Goal: Feedback & Contribution: Submit feedback/report problem

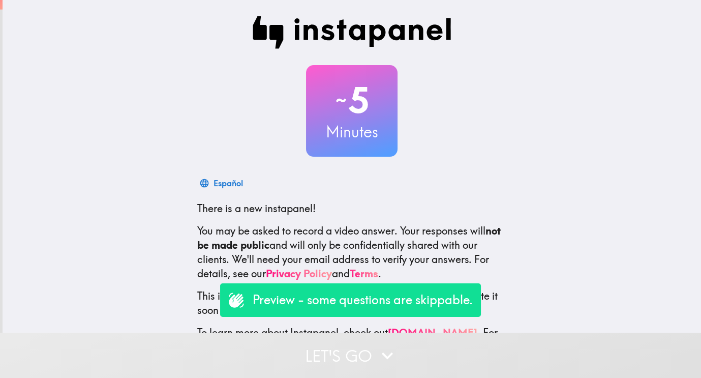
click at [434, 220] on div "Español There is a new instapanel! You may be asked to record a video answer. Y…" at bounding box center [351, 270] width 325 height 195
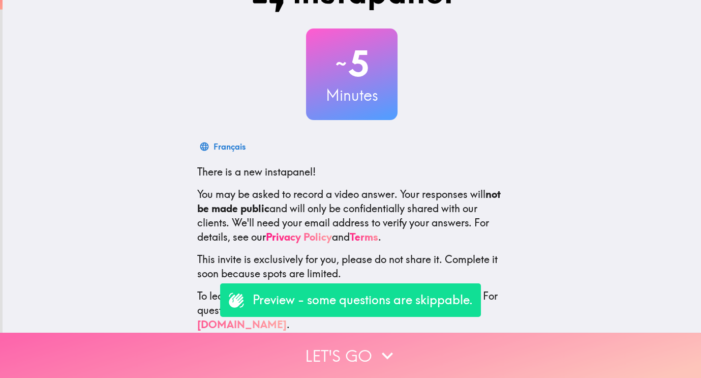
click at [326, 359] on button "Let's go" at bounding box center [350, 355] width 701 height 45
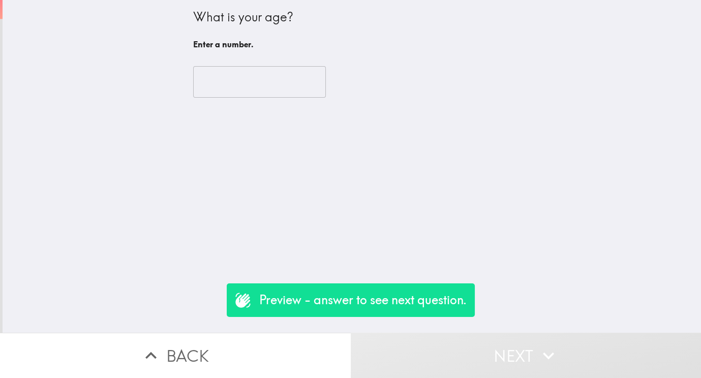
click at [266, 92] on input "number" at bounding box center [259, 82] width 133 height 32
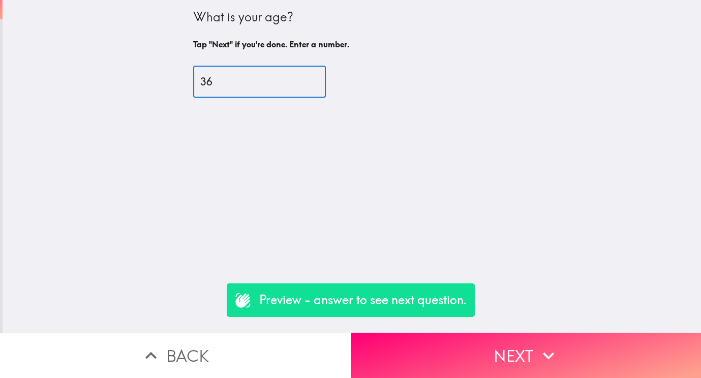
type input "36"
click at [345, 235] on div "What is your age? Tap "Next" if you're done. Enter a number. 36 ​" at bounding box center [352, 166] width 699 height 333
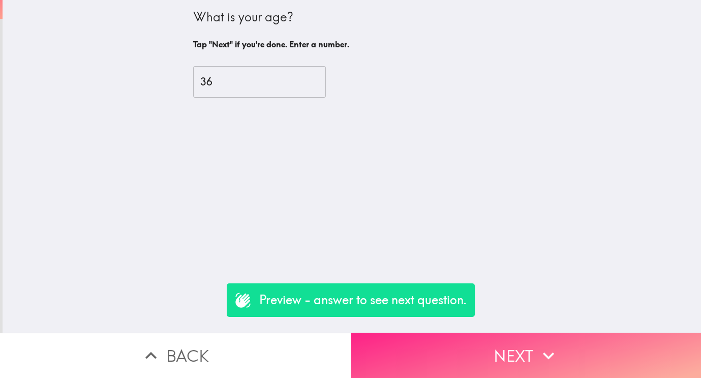
click at [465, 347] on button "Next" at bounding box center [526, 355] width 351 height 45
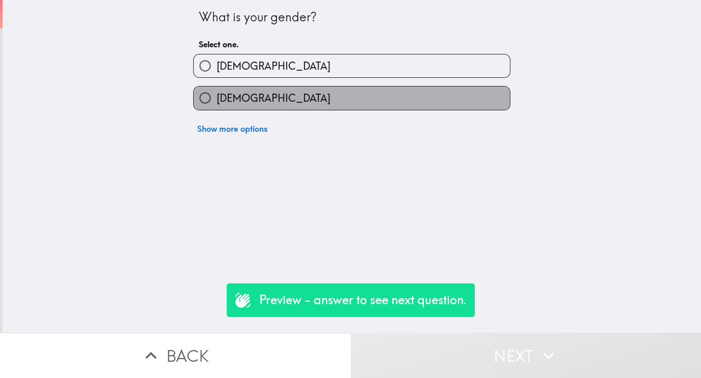
click at [326, 100] on label "[DEMOGRAPHIC_DATA]" at bounding box center [352, 97] width 316 height 23
click at [217, 100] on input "[DEMOGRAPHIC_DATA]" at bounding box center [205, 97] width 23 height 23
radio input "true"
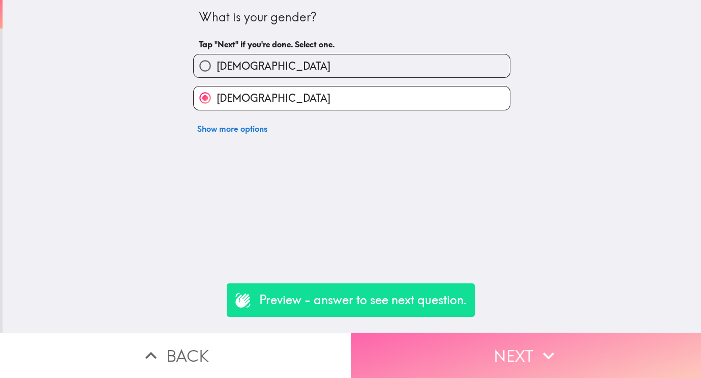
click at [405, 346] on button "Next" at bounding box center [526, 355] width 351 height 45
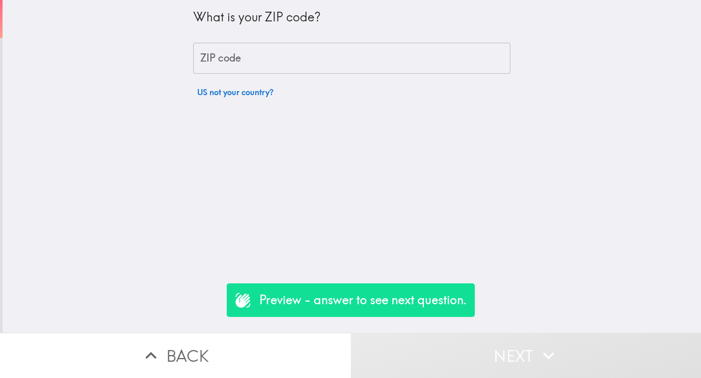
click at [258, 59] on input "ZIP code" at bounding box center [351, 59] width 317 height 32
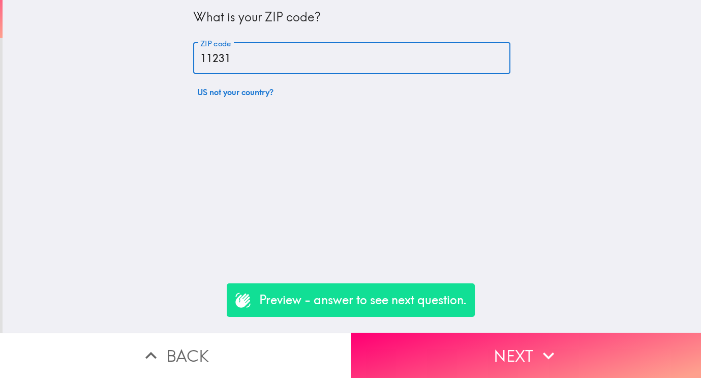
type input "11231"
click at [451, 174] on div "What is your ZIP code? ZIP code 11231 ZIP code US not your country?" at bounding box center [352, 166] width 699 height 333
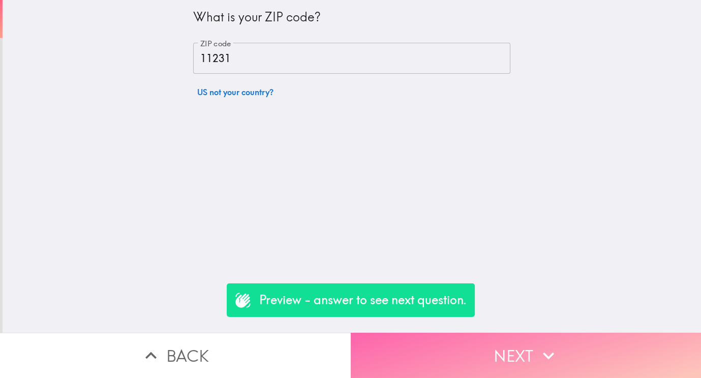
click at [491, 358] on button "Next" at bounding box center [526, 355] width 351 height 45
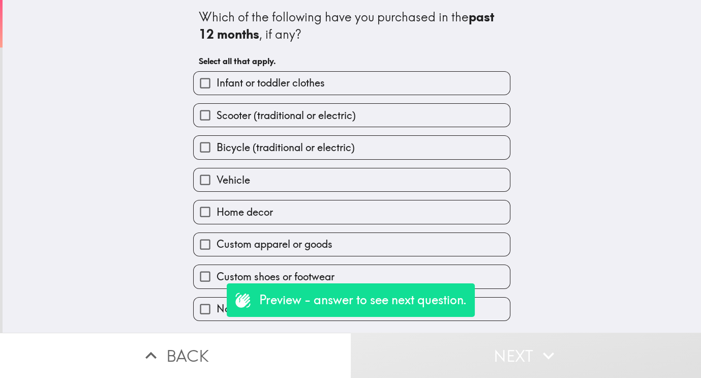
click at [379, 242] on label "Custom apparel or goods" at bounding box center [352, 244] width 316 height 23
click at [217, 242] on input "Custom apparel or goods" at bounding box center [205, 244] width 23 height 23
checkbox input "true"
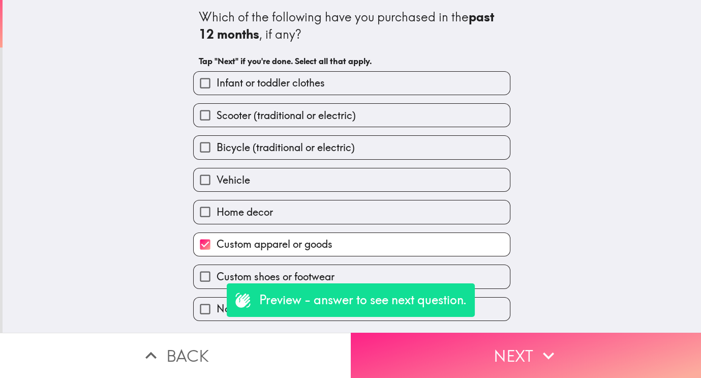
click at [520, 360] on button "Next" at bounding box center [526, 355] width 351 height 45
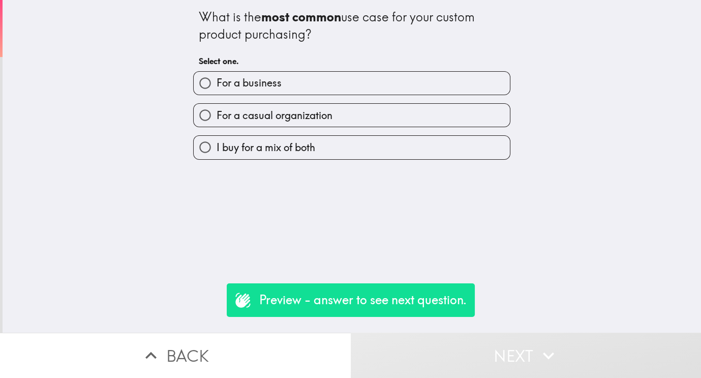
click at [356, 86] on label "For a business" at bounding box center [352, 83] width 316 height 23
click at [217, 86] on input "For a business" at bounding box center [205, 83] width 23 height 23
radio input "true"
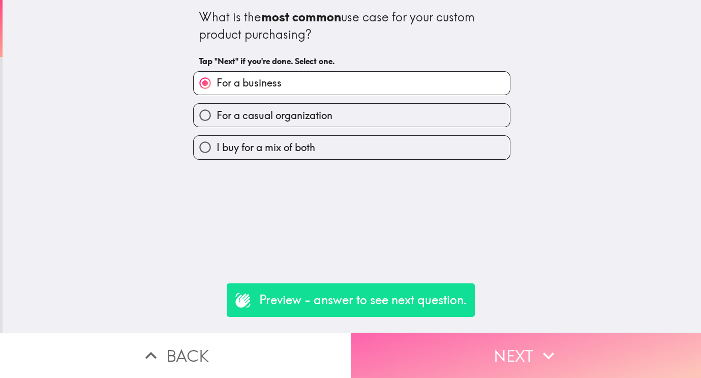
click at [487, 350] on button "Next" at bounding box center [526, 355] width 351 height 45
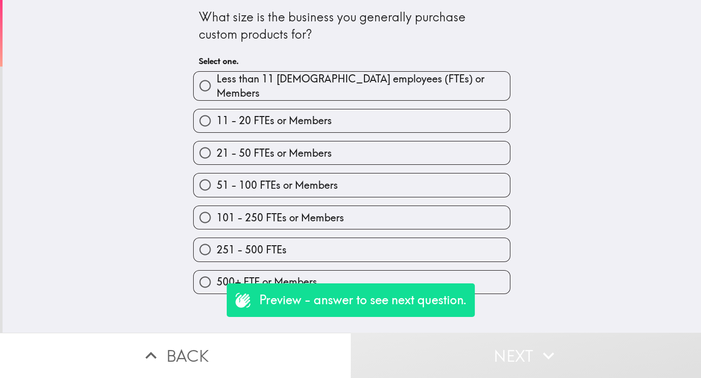
click at [309, 118] on span "11 - 20 FTEs or Members" at bounding box center [274, 120] width 115 height 14
click at [217, 118] on input "11 - 20 FTEs or Members" at bounding box center [205, 120] width 23 height 23
radio input "true"
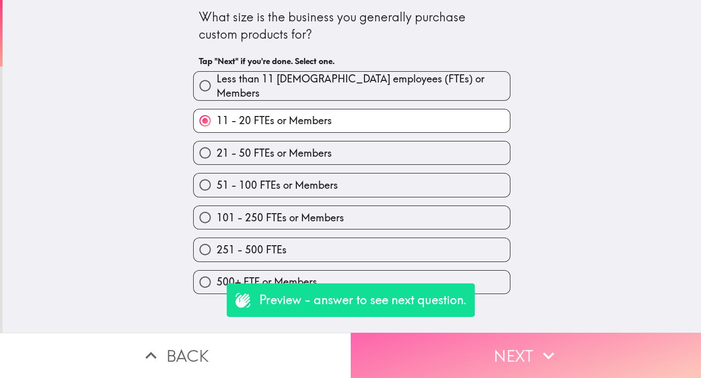
click at [534, 354] on button "Next" at bounding box center [526, 355] width 351 height 45
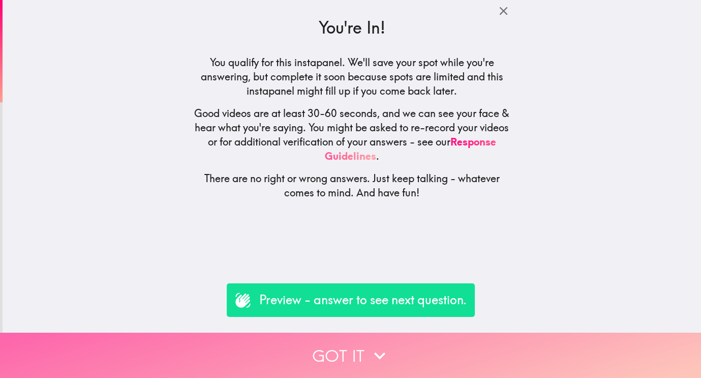
click at [359, 348] on button "Got it" at bounding box center [350, 355] width 701 height 45
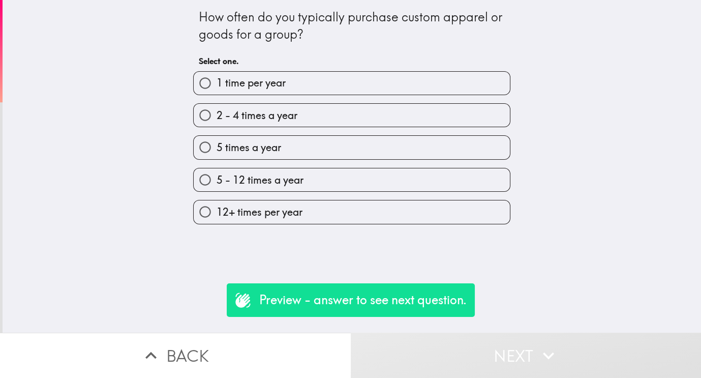
click at [264, 154] on span "5 times a year" at bounding box center [249, 147] width 65 height 14
click at [217, 154] on input "5 times a year" at bounding box center [205, 147] width 23 height 23
radio input "true"
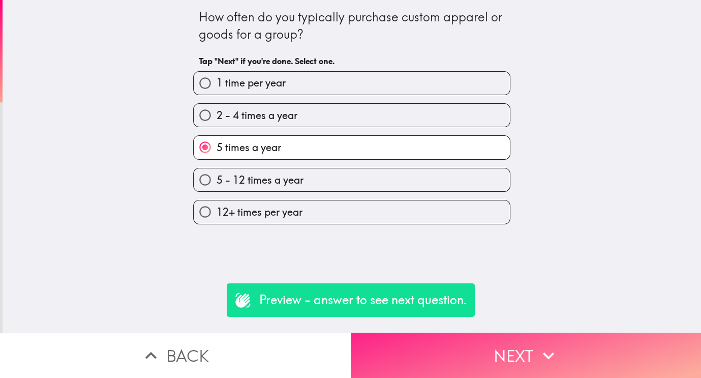
click at [444, 355] on button "Next" at bounding box center [526, 355] width 351 height 45
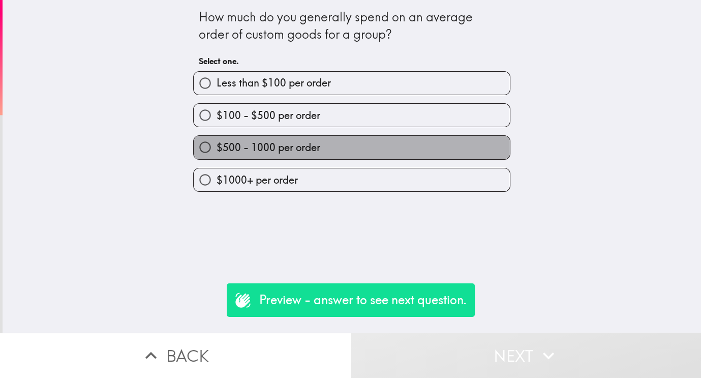
click at [336, 148] on label "$500 - 1000 per order" at bounding box center [352, 147] width 316 height 23
click at [217, 148] on input "$500 - 1000 per order" at bounding box center [205, 147] width 23 height 23
radio input "true"
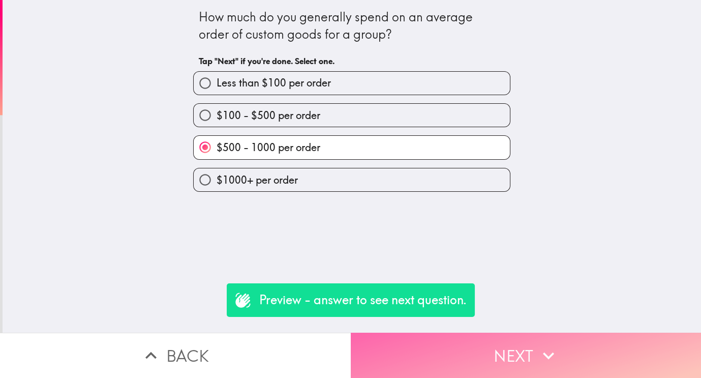
click at [475, 354] on button "Next" at bounding box center [526, 355] width 351 height 45
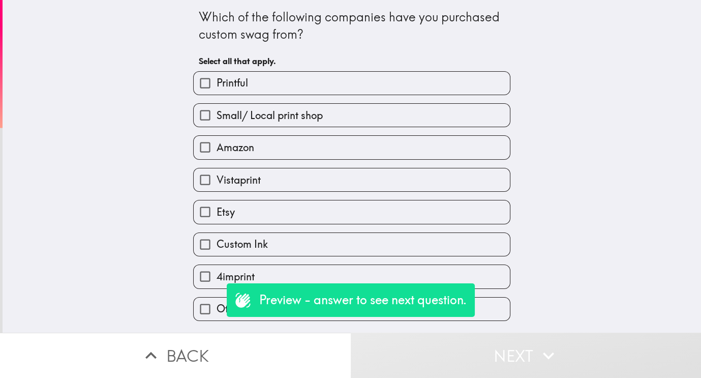
click at [391, 216] on label "Etsy" at bounding box center [352, 211] width 316 height 23
click at [217, 216] on input "Etsy" at bounding box center [205, 211] width 23 height 23
checkbox input "true"
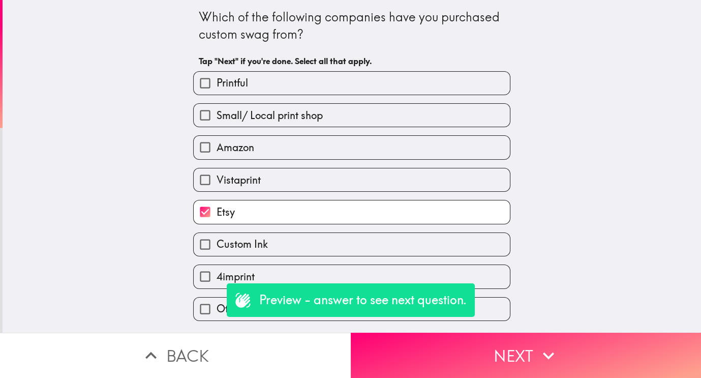
click at [378, 250] on label "Custom Ink" at bounding box center [352, 244] width 316 height 23
click at [217, 250] on input "Custom Ink" at bounding box center [205, 244] width 23 height 23
checkbox input "true"
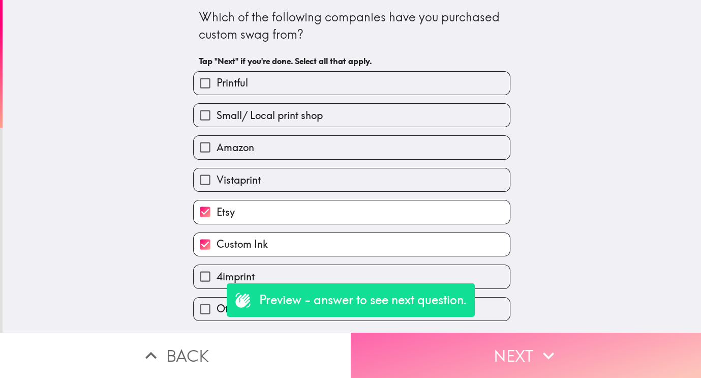
click at [479, 349] on button "Next" at bounding box center [526, 355] width 351 height 45
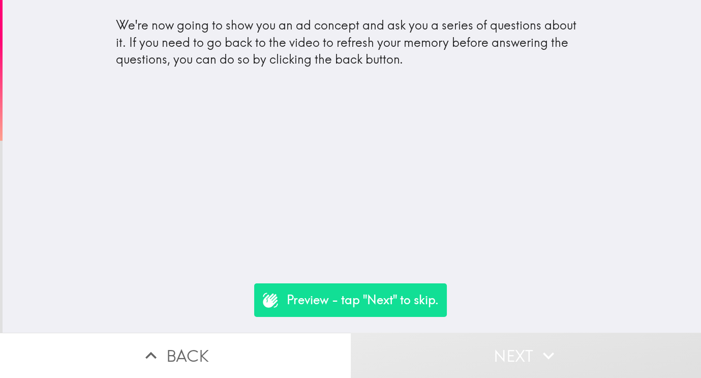
click at [420, 304] on p "Preview - tap "Next" to skip." at bounding box center [363, 299] width 152 height 17
click at [453, 203] on div "We're now going to show you an ad concept and ask you a series of questions abo…" at bounding box center [352, 166] width 699 height 333
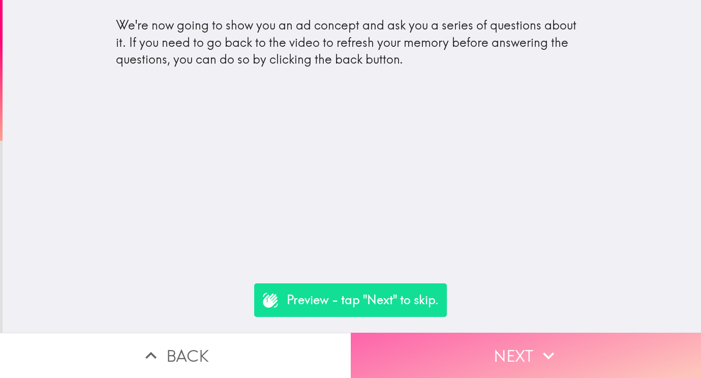
click at [529, 346] on button "Next" at bounding box center [526, 355] width 351 height 45
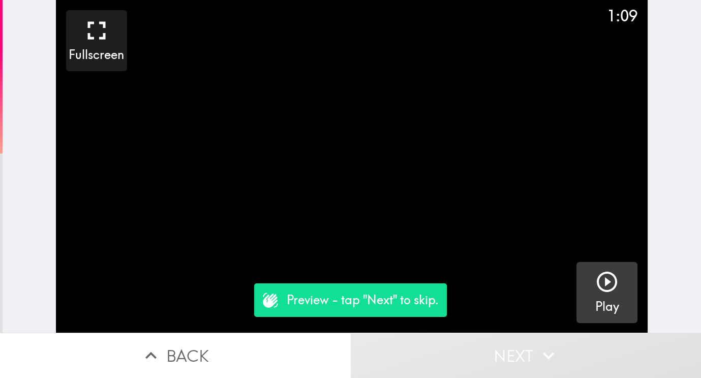
click at [605, 302] on h5 "Play" at bounding box center [608, 306] width 24 height 17
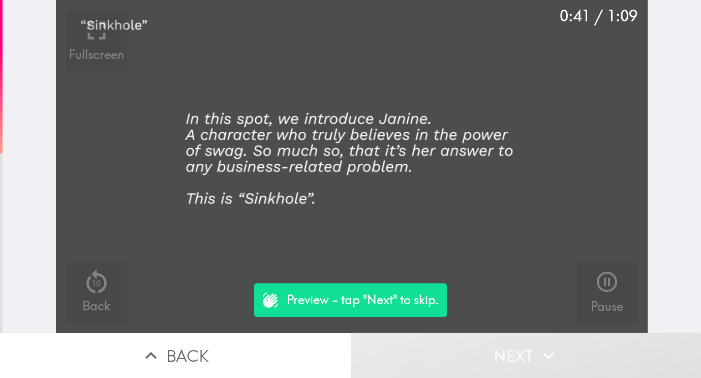
click at [226, 172] on video "button" at bounding box center [352, 166] width 592 height 333
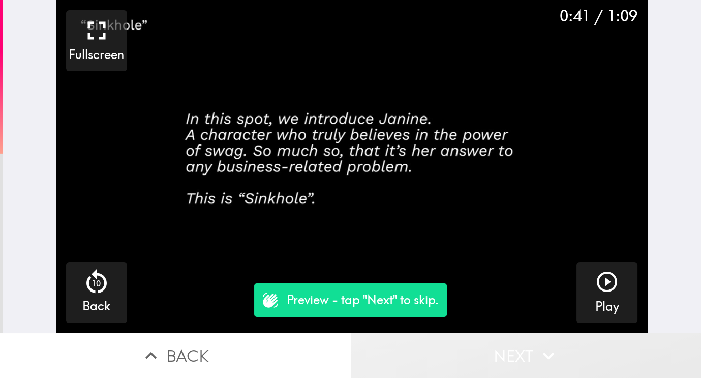
click at [541, 355] on icon "button" at bounding box center [549, 355] width 22 height 22
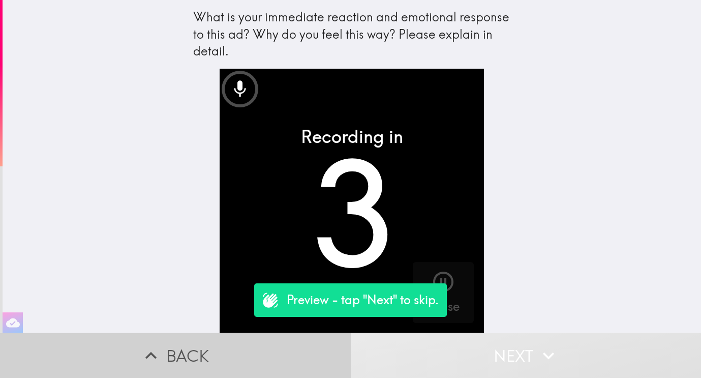
click at [226, 351] on button "Back" at bounding box center [175, 355] width 351 height 45
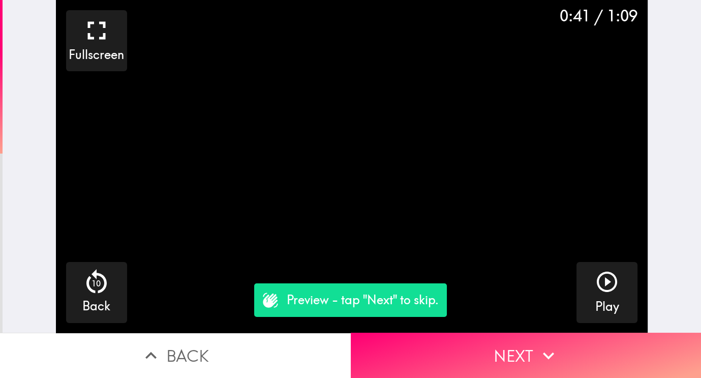
click at [226, 351] on button "Back" at bounding box center [175, 355] width 351 height 45
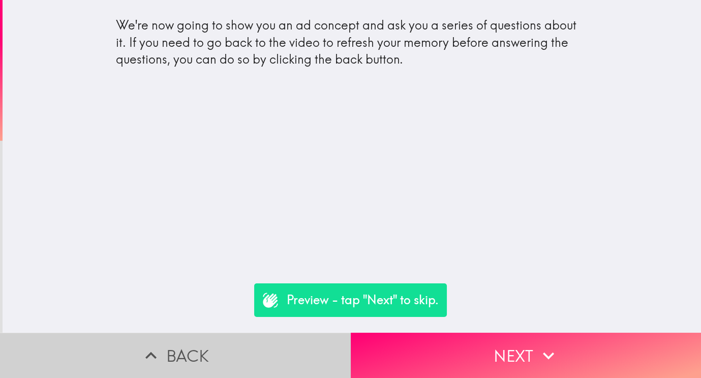
click at [226, 351] on button "Back" at bounding box center [175, 355] width 351 height 45
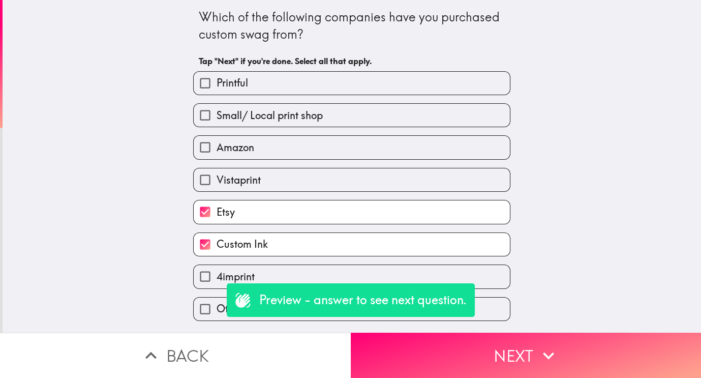
click at [226, 351] on button "Back" at bounding box center [175, 355] width 351 height 45
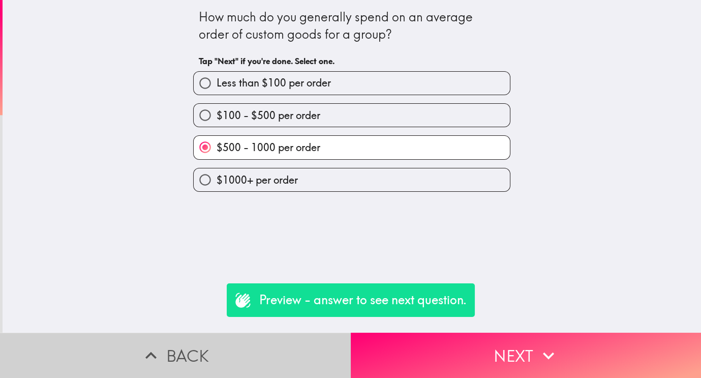
click at [226, 351] on button "Back" at bounding box center [175, 355] width 351 height 45
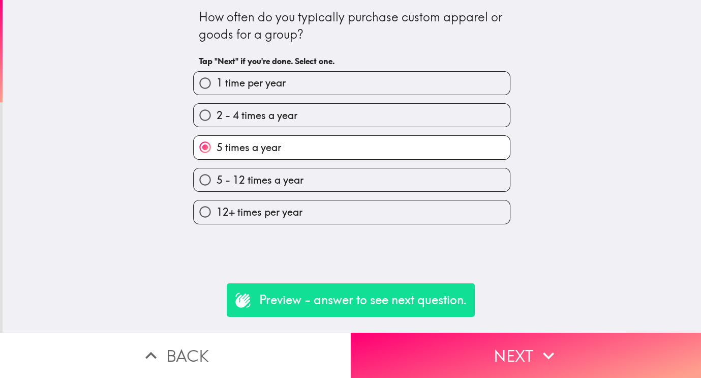
click at [226, 351] on button "Back" at bounding box center [175, 355] width 351 height 45
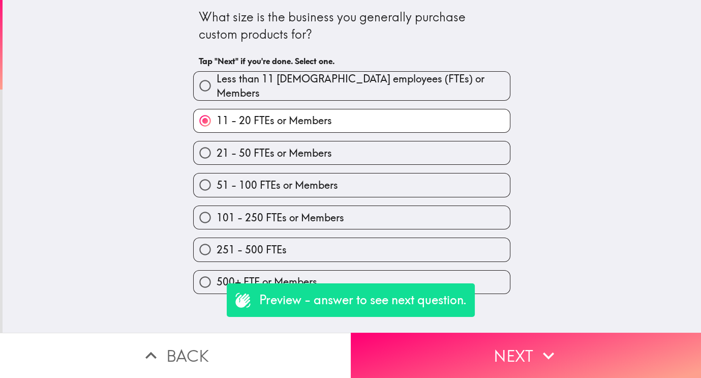
click at [226, 351] on button "Back" at bounding box center [175, 355] width 351 height 45
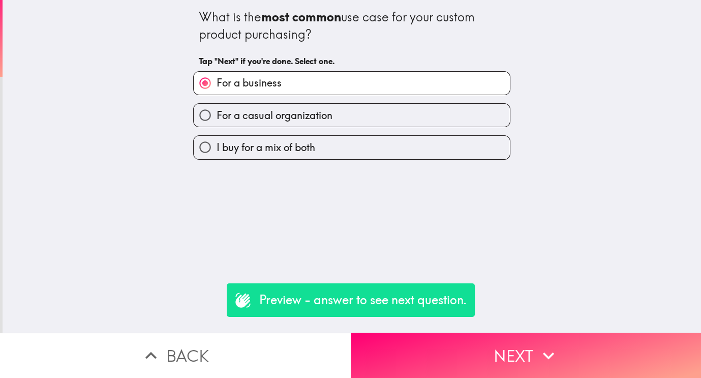
click at [226, 351] on button "Back" at bounding box center [175, 355] width 351 height 45
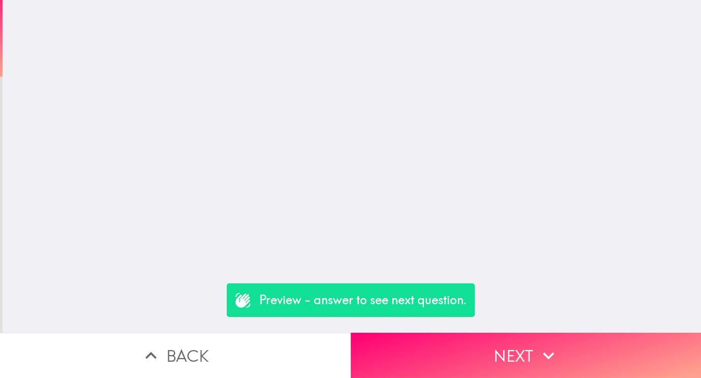
click at [226, 351] on button "Back" at bounding box center [175, 355] width 351 height 45
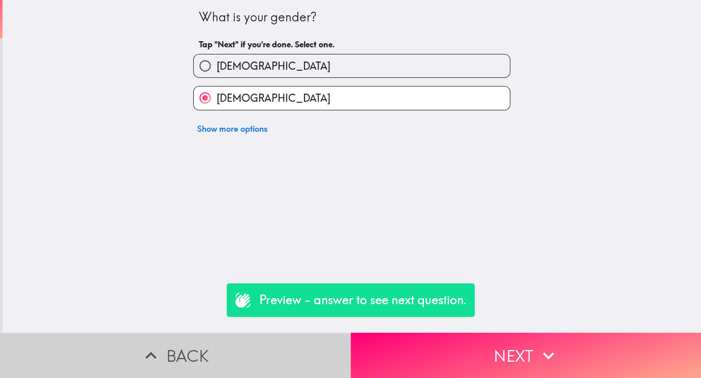
click at [226, 351] on button "Back" at bounding box center [175, 355] width 351 height 45
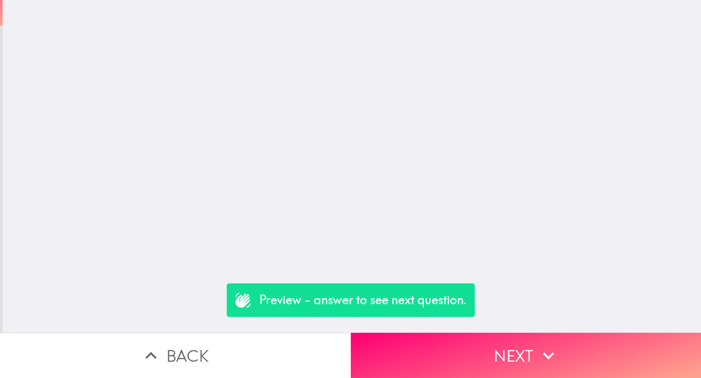
click at [226, 351] on button "Back" at bounding box center [175, 355] width 351 height 45
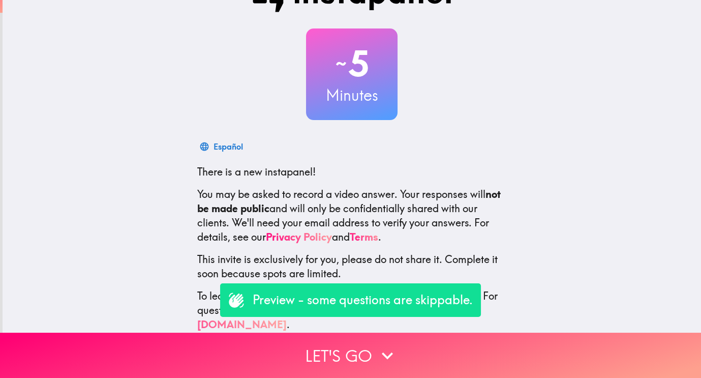
scroll to position [36, 0]
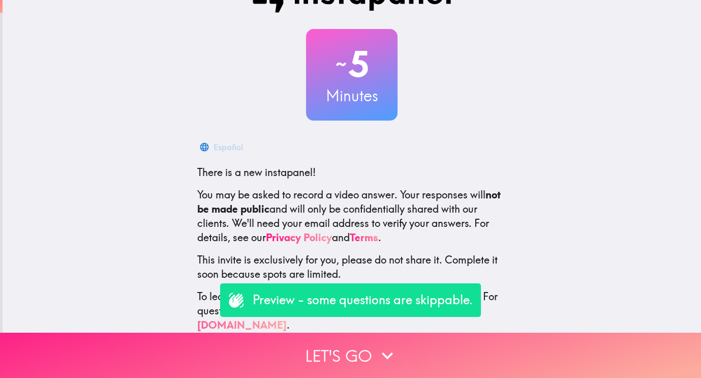
click at [467, 365] on button "Let's go" at bounding box center [350, 355] width 701 height 45
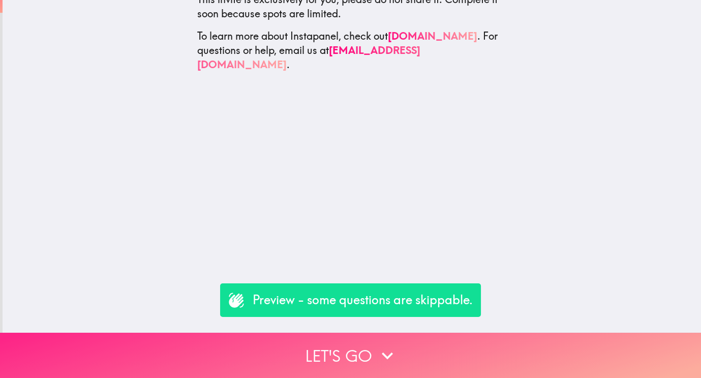
scroll to position [0, 0]
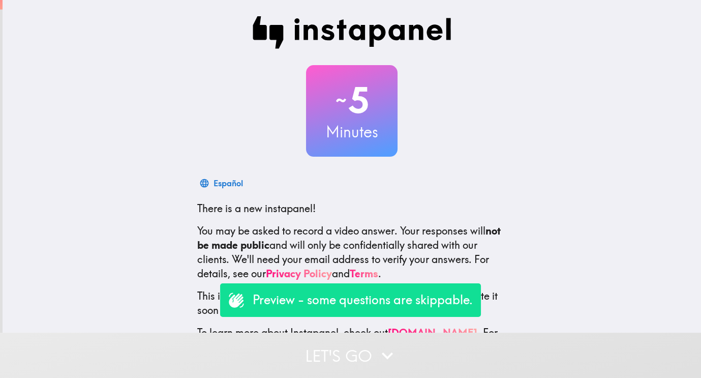
scroll to position [37, 0]
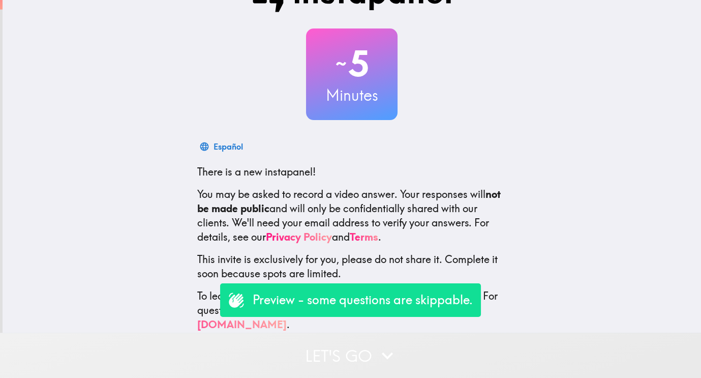
click at [420, 351] on button "Let's go" at bounding box center [350, 355] width 701 height 45
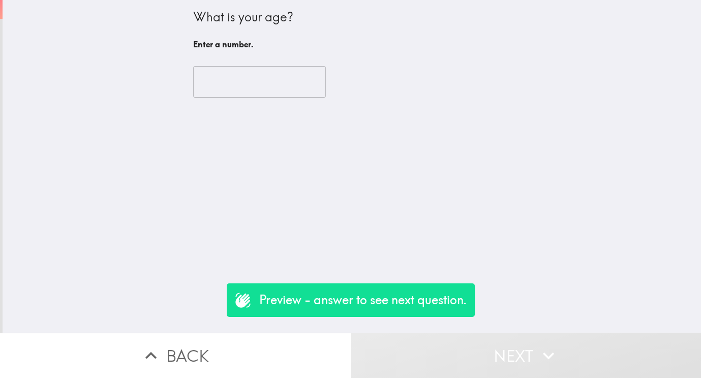
click at [278, 84] on input "number" at bounding box center [259, 82] width 133 height 32
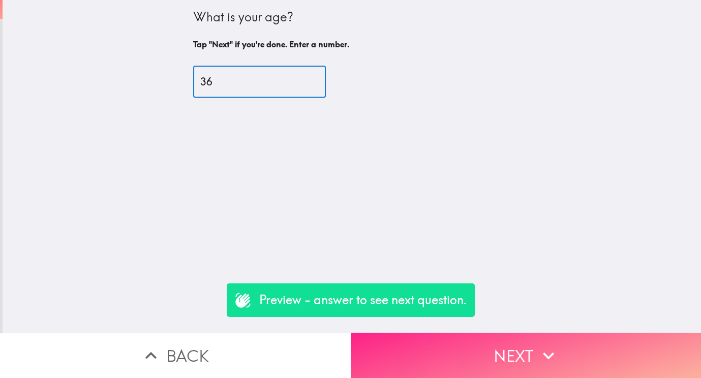
type input "36"
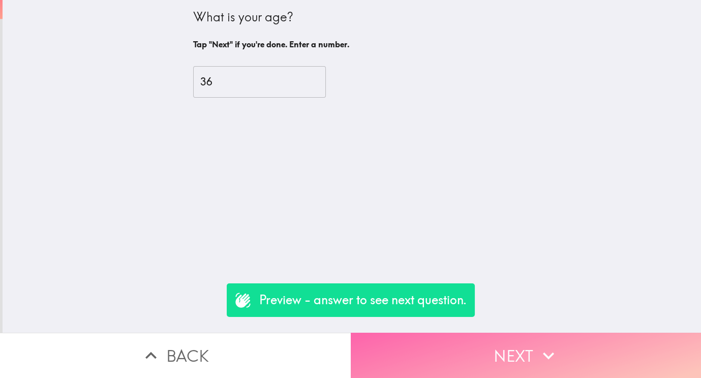
click at [439, 354] on button "Next" at bounding box center [526, 355] width 351 height 45
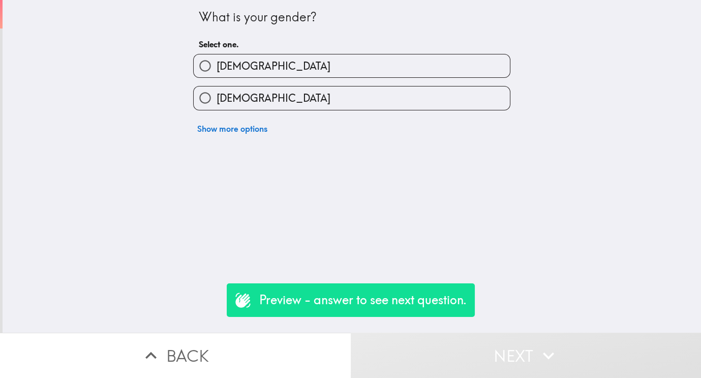
click at [269, 99] on label "[DEMOGRAPHIC_DATA]" at bounding box center [352, 97] width 316 height 23
click at [217, 99] on input "[DEMOGRAPHIC_DATA]" at bounding box center [205, 97] width 23 height 23
radio input "true"
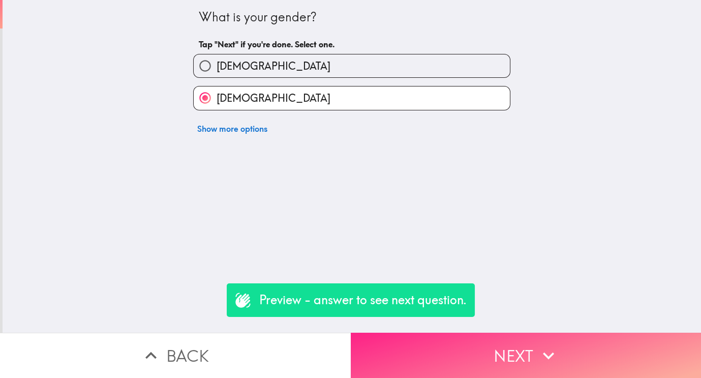
click at [458, 352] on button "Next" at bounding box center [526, 355] width 351 height 45
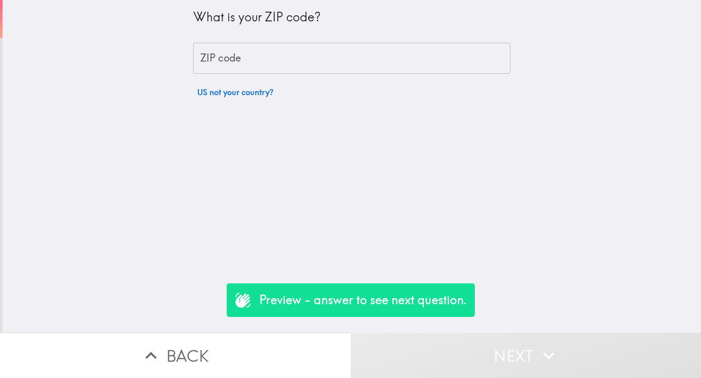
click at [310, 57] on input "ZIP code" at bounding box center [351, 59] width 317 height 32
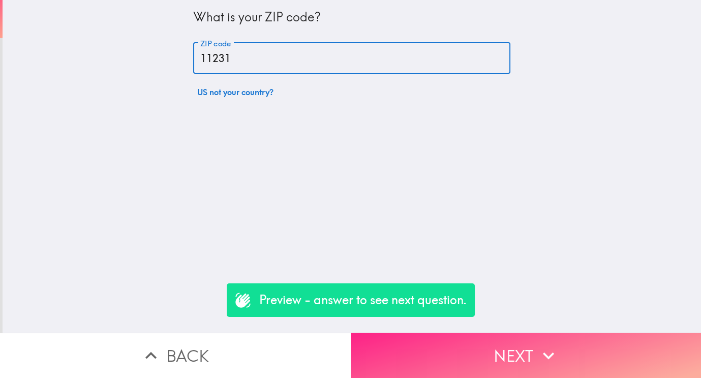
type input "11231"
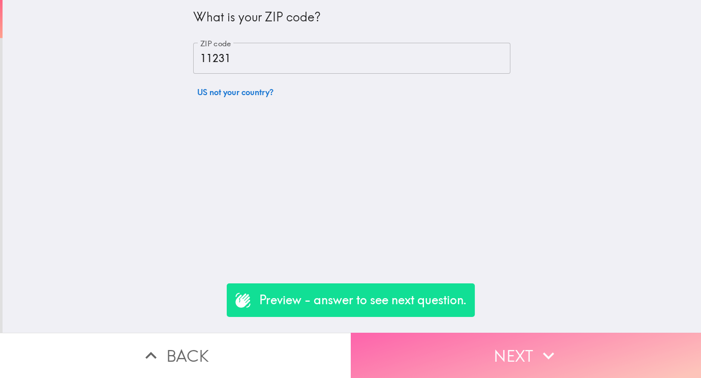
click at [547, 354] on icon "button" at bounding box center [549, 355] width 22 height 22
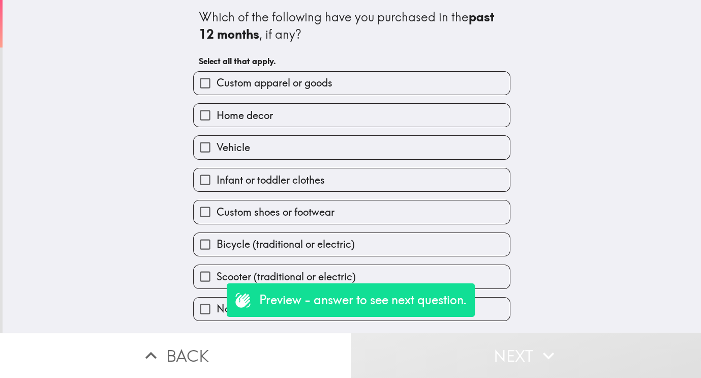
click at [318, 118] on label "Home decor" at bounding box center [352, 115] width 316 height 23
click at [217, 118] on input "Home decor" at bounding box center [205, 115] width 23 height 23
checkbox input "true"
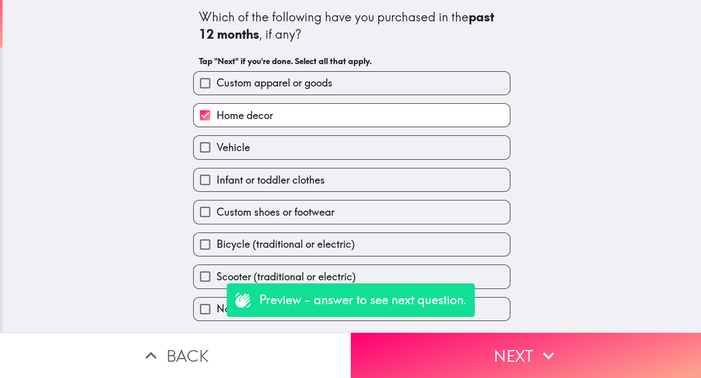
click at [398, 212] on label "Custom shoes or footwear" at bounding box center [352, 211] width 316 height 23
click at [217, 212] on input "Custom shoes or footwear" at bounding box center [205, 211] width 23 height 23
checkbox input "true"
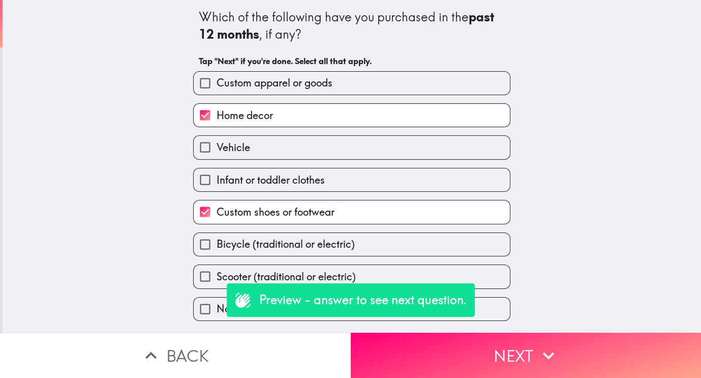
click at [430, 85] on label "Custom apparel or goods" at bounding box center [352, 83] width 316 height 23
click at [217, 85] on input "Custom apparel or goods" at bounding box center [205, 83] width 23 height 23
checkbox input "true"
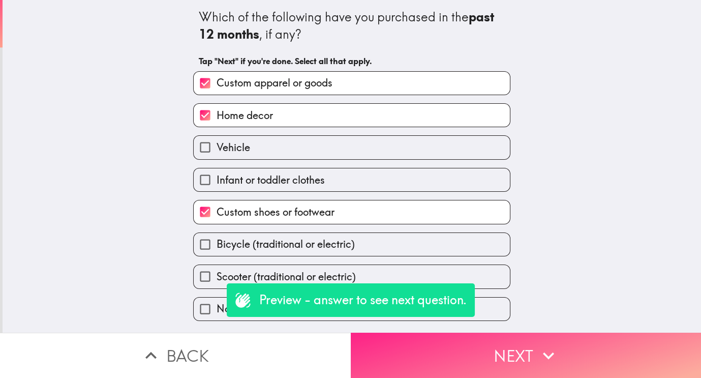
click at [498, 353] on button "Next" at bounding box center [526, 355] width 351 height 45
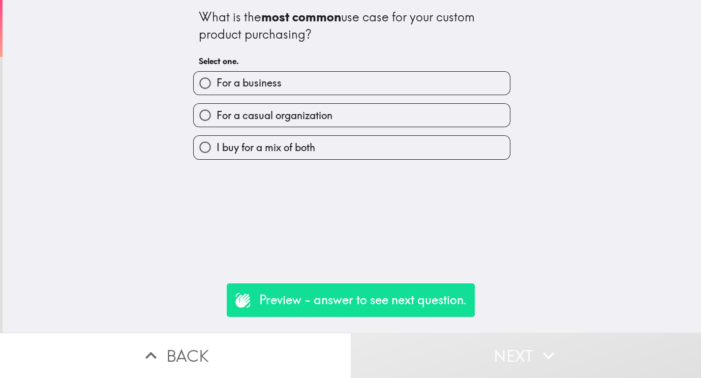
click at [377, 114] on label "For a casual organization" at bounding box center [352, 115] width 316 height 23
click at [217, 114] on input "For a casual organization" at bounding box center [205, 115] width 23 height 23
radio input "true"
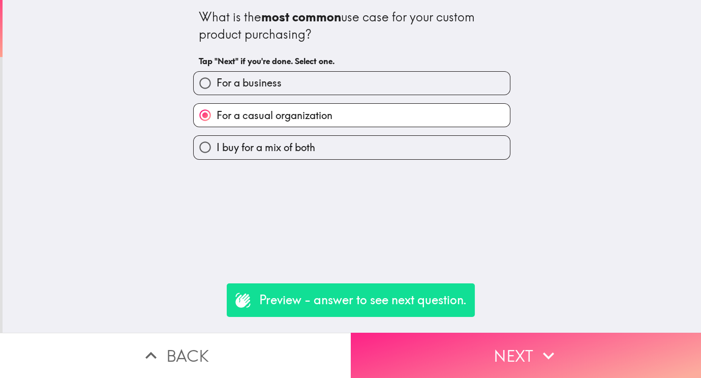
click at [458, 352] on button "Next" at bounding box center [526, 355] width 351 height 45
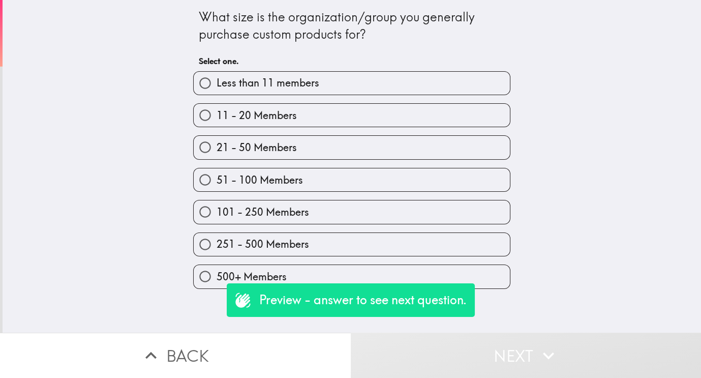
click at [348, 197] on div "101 - 250 Members" at bounding box center [347, 208] width 325 height 32
click at [348, 183] on label "51 - 100 Members" at bounding box center [352, 179] width 316 height 23
click at [217, 183] on input "51 - 100 Members" at bounding box center [205, 179] width 23 height 23
radio input "true"
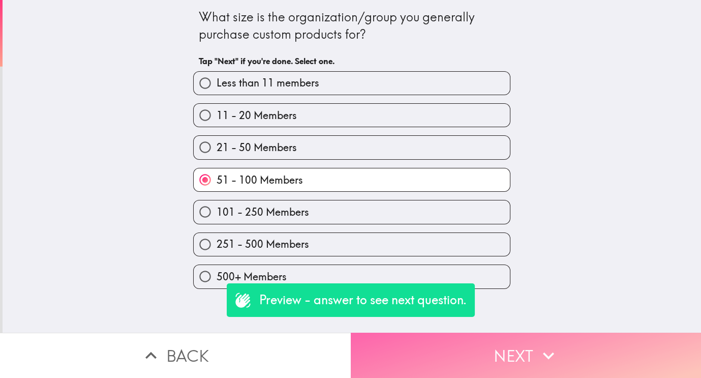
click at [542, 359] on icon "button" at bounding box center [549, 355] width 22 height 22
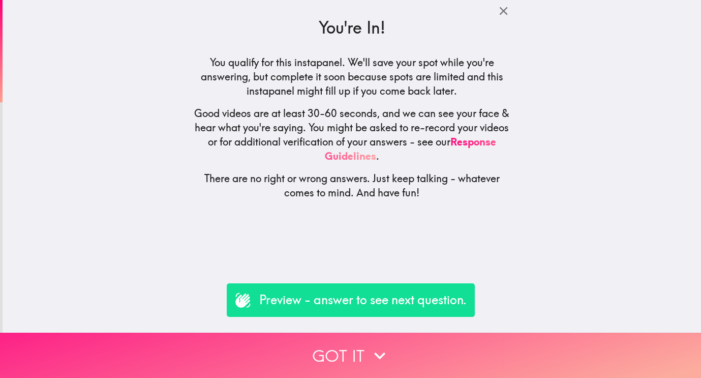
click at [380, 344] on icon "button" at bounding box center [380, 355] width 22 height 22
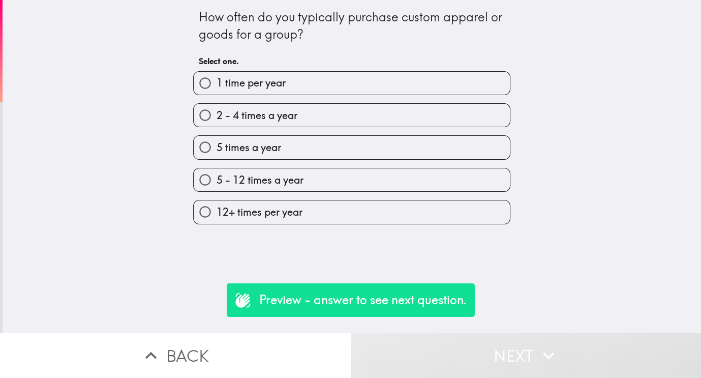
click at [296, 106] on label "2 - 4 times a year" at bounding box center [352, 115] width 316 height 23
click at [217, 106] on input "2 - 4 times a year" at bounding box center [205, 115] width 23 height 23
radio input "true"
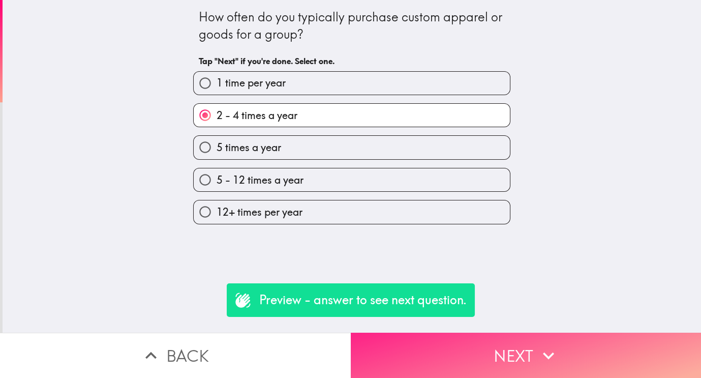
click at [422, 343] on button "Next" at bounding box center [526, 355] width 351 height 45
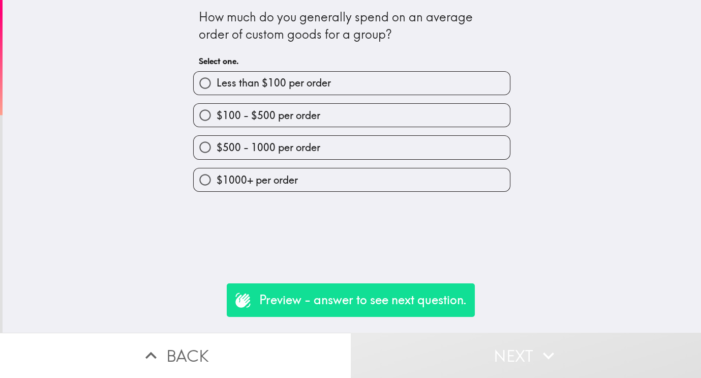
click at [374, 121] on label "$100 - $500 per order" at bounding box center [352, 115] width 316 height 23
click at [217, 121] on input "$100 - $500 per order" at bounding box center [205, 115] width 23 height 23
radio input "true"
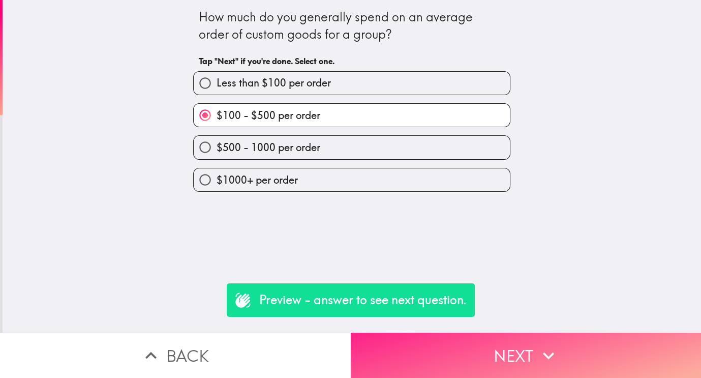
click at [425, 364] on button "Next" at bounding box center [526, 355] width 351 height 45
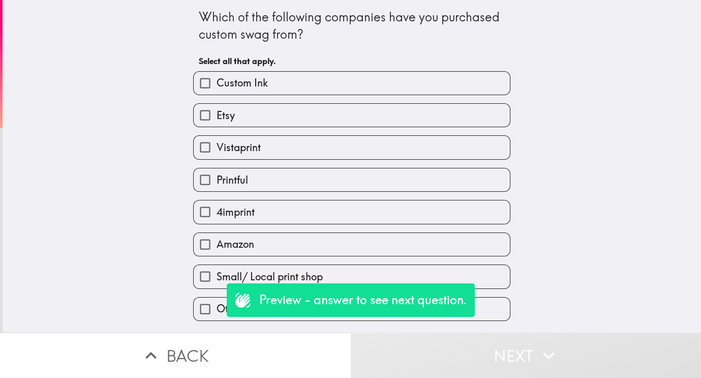
click at [341, 214] on label "4imprint" at bounding box center [352, 211] width 316 height 23
click at [217, 214] on input "4imprint" at bounding box center [205, 211] width 23 height 23
checkbox input "true"
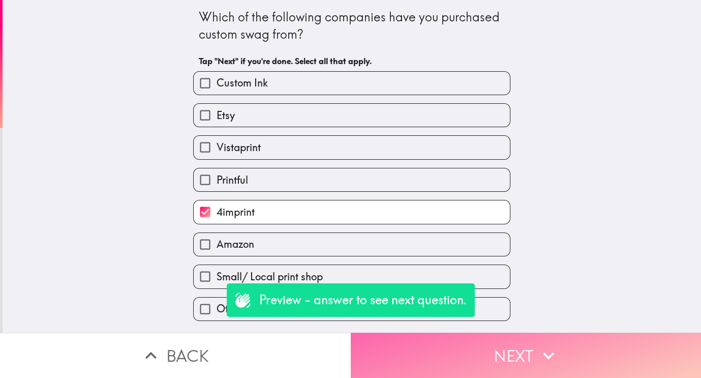
click at [443, 360] on button "Next" at bounding box center [526, 355] width 351 height 45
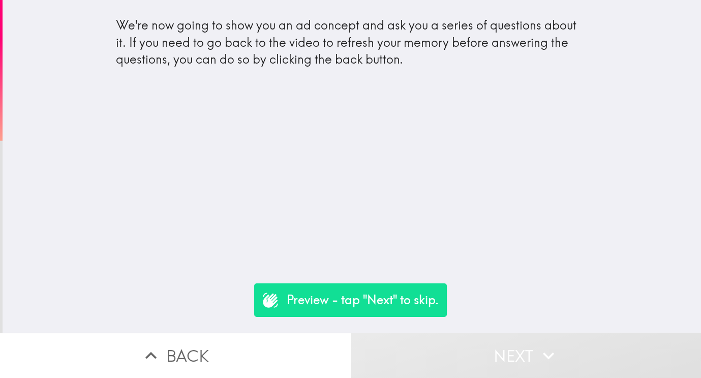
click at [369, 141] on div "We're now going to show you an ad concept and ask you a series of questions abo…" at bounding box center [352, 166] width 699 height 333
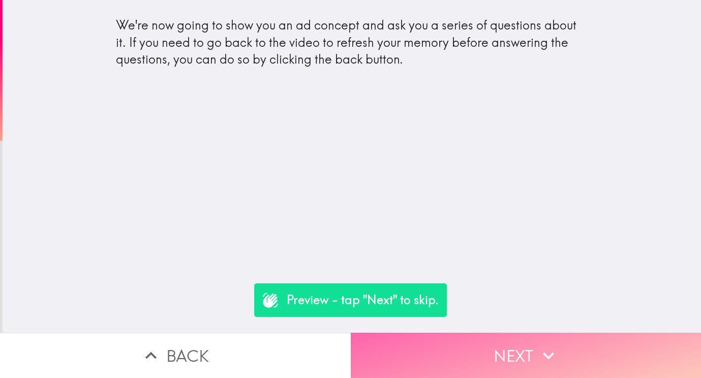
click at [449, 349] on button "Next" at bounding box center [526, 355] width 351 height 45
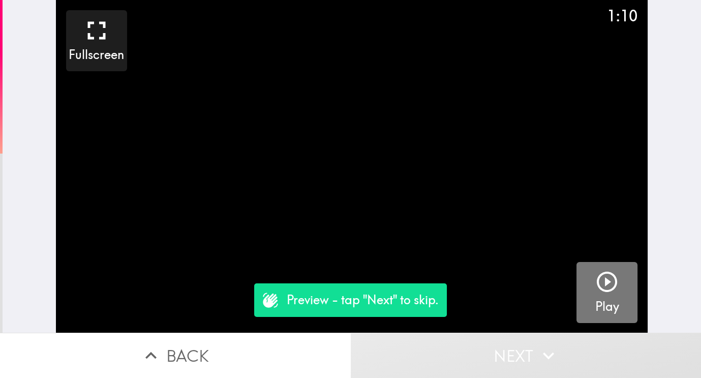
click at [610, 277] on icon "button" at bounding box center [607, 282] width 24 height 24
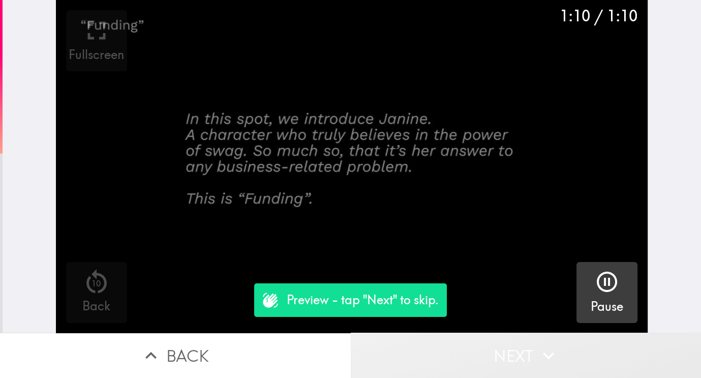
click at [429, 363] on button "Next" at bounding box center [526, 355] width 351 height 45
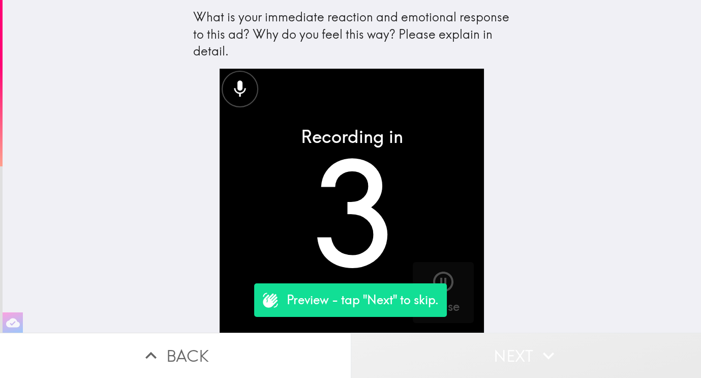
click at [470, 367] on button "Next" at bounding box center [526, 355] width 351 height 45
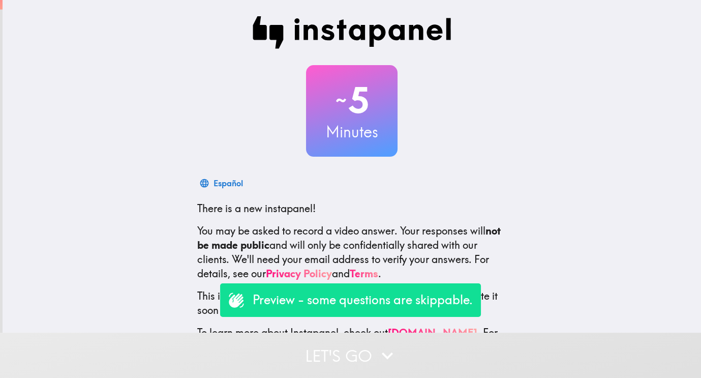
scroll to position [37, 0]
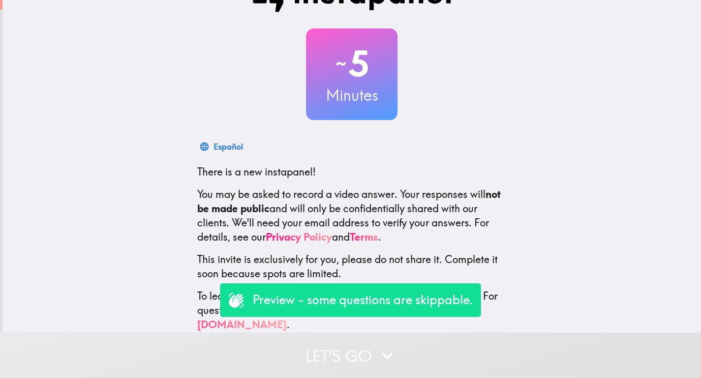
click at [372, 344] on button "Let's go" at bounding box center [350, 355] width 701 height 45
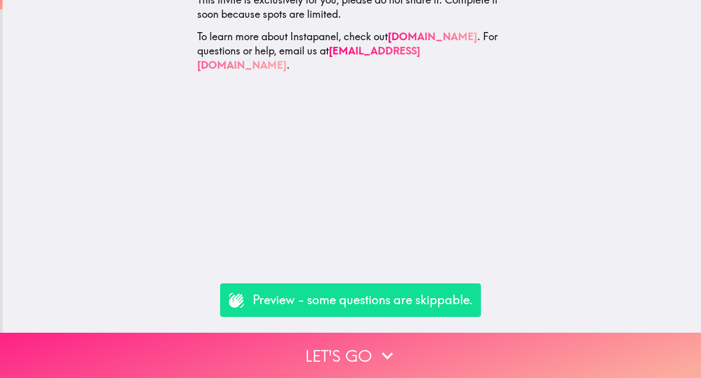
scroll to position [0, 0]
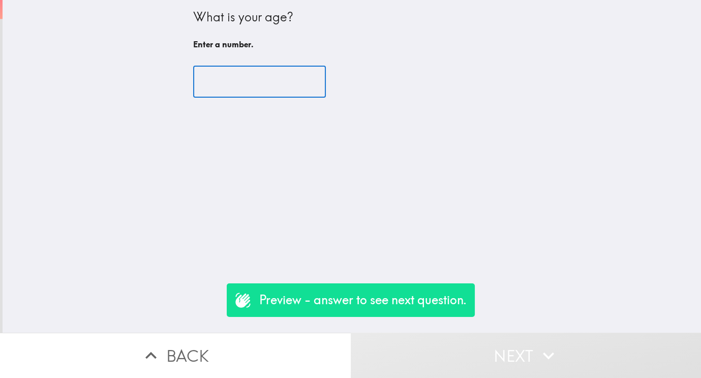
click at [231, 80] on input "number" at bounding box center [259, 82] width 133 height 32
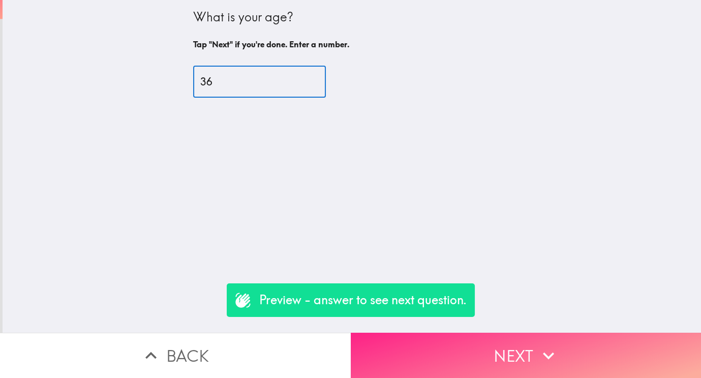
type input "36"
click at [479, 366] on button "Next" at bounding box center [526, 355] width 351 height 45
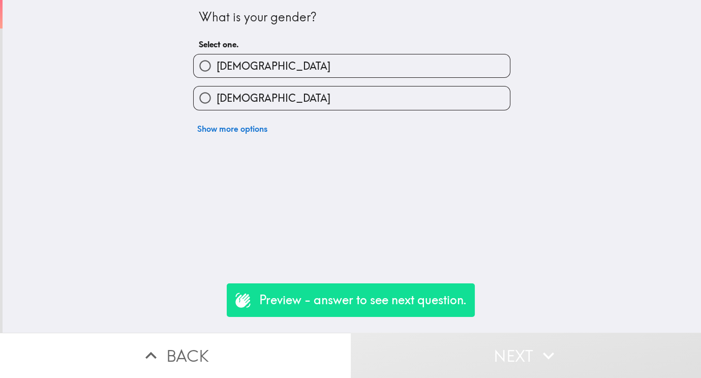
click at [260, 98] on label "[DEMOGRAPHIC_DATA]" at bounding box center [352, 97] width 316 height 23
click at [217, 98] on input "[DEMOGRAPHIC_DATA]" at bounding box center [205, 97] width 23 height 23
radio input "true"
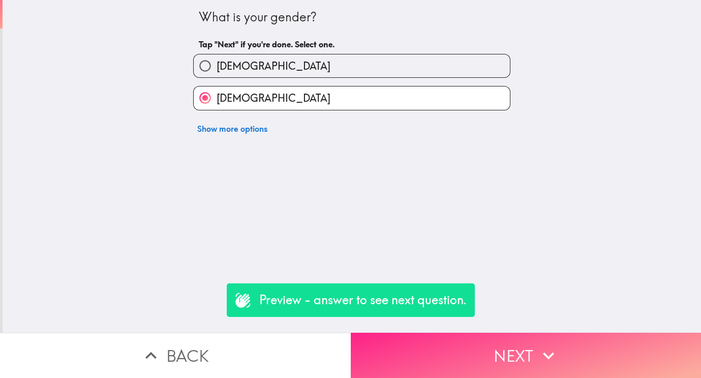
click at [482, 350] on button "Next" at bounding box center [526, 355] width 351 height 45
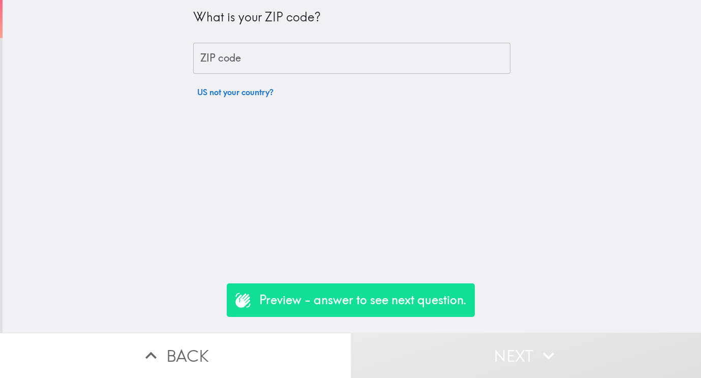
click at [323, 54] on input "ZIP code" at bounding box center [351, 59] width 317 height 32
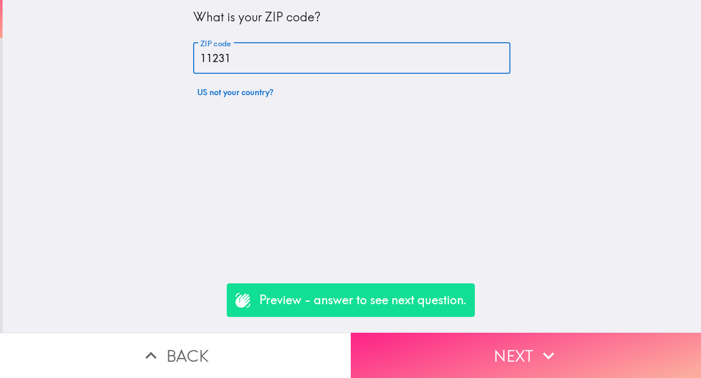
type input "11231"
click at [450, 356] on button "Next" at bounding box center [526, 355] width 351 height 45
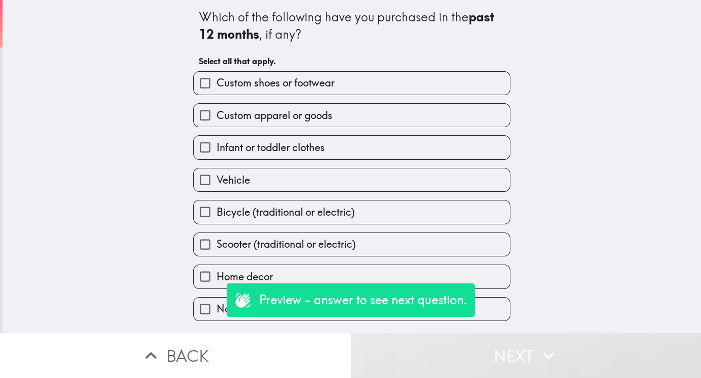
click at [283, 117] on span "Custom apparel or goods" at bounding box center [275, 115] width 116 height 14
click at [217, 117] on input "Custom apparel or goods" at bounding box center [205, 115] width 23 height 23
checkbox input "true"
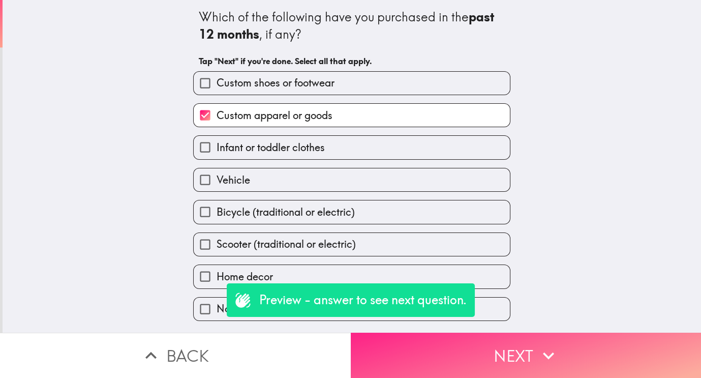
click at [462, 354] on button "Next" at bounding box center [526, 355] width 351 height 45
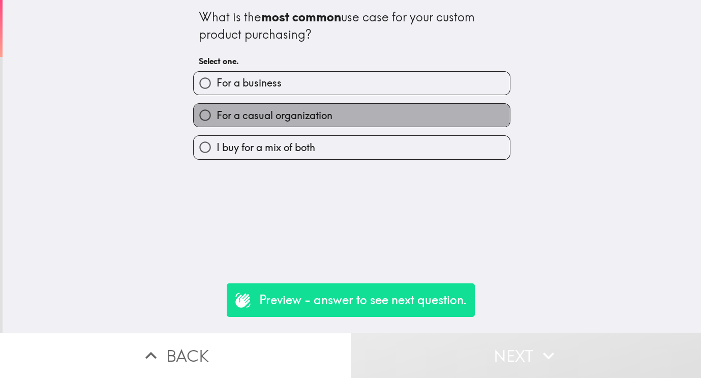
click at [336, 112] on label "For a casual organization" at bounding box center [352, 115] width 316 height 23
click at [217, 112] on input "For a casual organization" at bounding box center [205, 115] width 23 height 23
radio input "true"
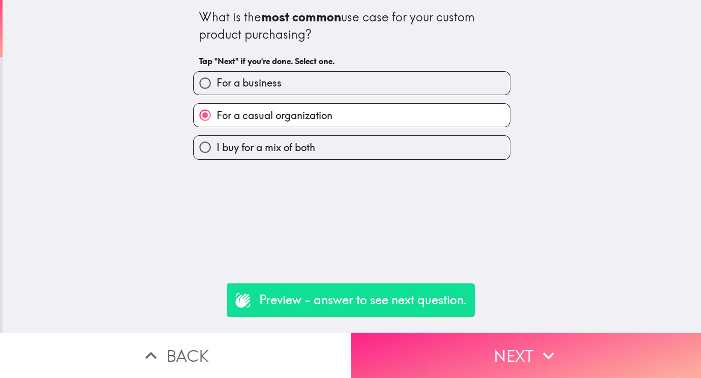
click at [445, 349] on button "Next" at bounding box center [526, 355] width 351 height 45
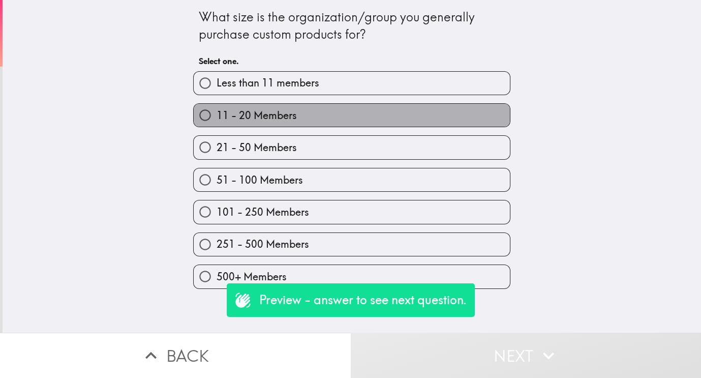
click at [289, 108] on span "11 - 20 Members" at bounding box center [257, 115] width 80 height 14
click at [217, 108] on input "11 - 20 Members" at bounding box center [205, 115] width 23 height 23
radio input "true"
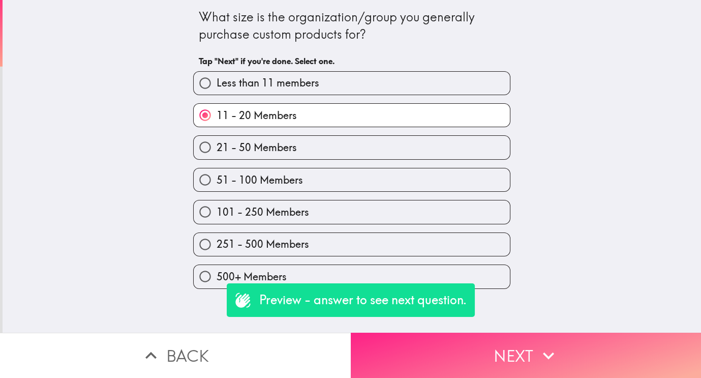
click at [435, 350] on button "Next" at bounding box center [526, 355] width 351 height 45
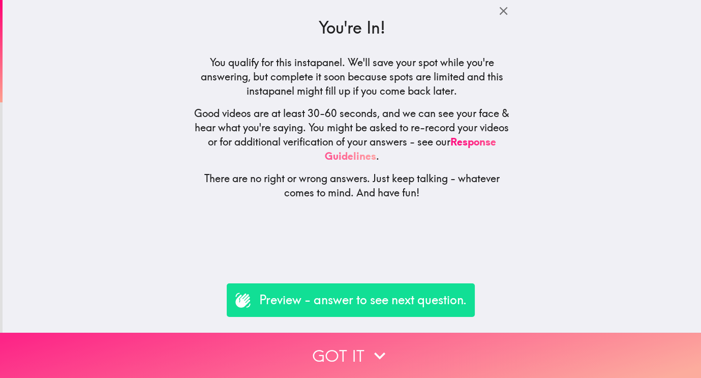
click at [366, 345] on button "Got it" at bounding box center [350, 355] width 701 height 45
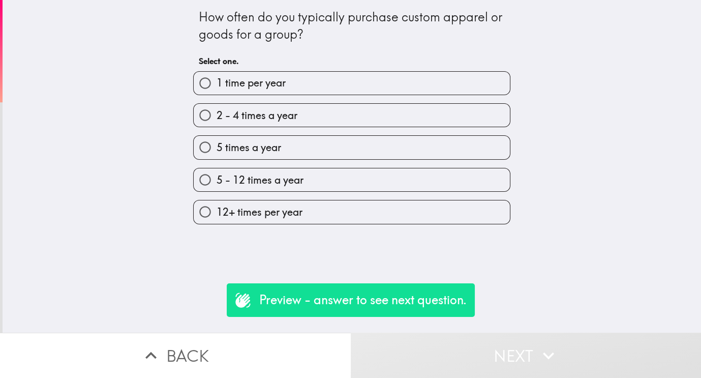
click at [309, 153] on label "5 times a year" at bounding box center [352, 147] width 316 height 23
click at [217, 153] on input "5 times a year" at bounding box center [205, 147] width 23 height 23
radio input "true"
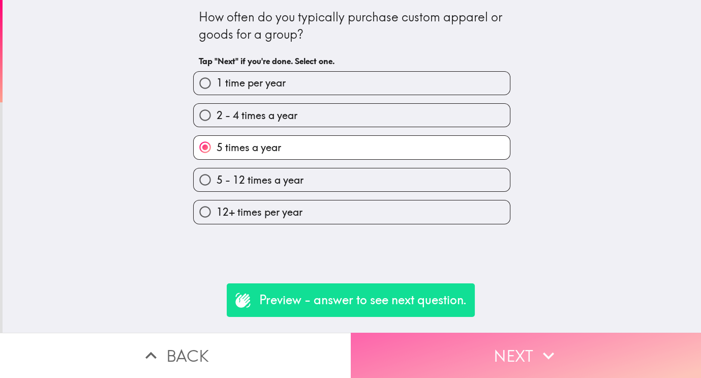
click at [397, 353] on button "Next" at bounding box center [526, 355] width 351 height 45
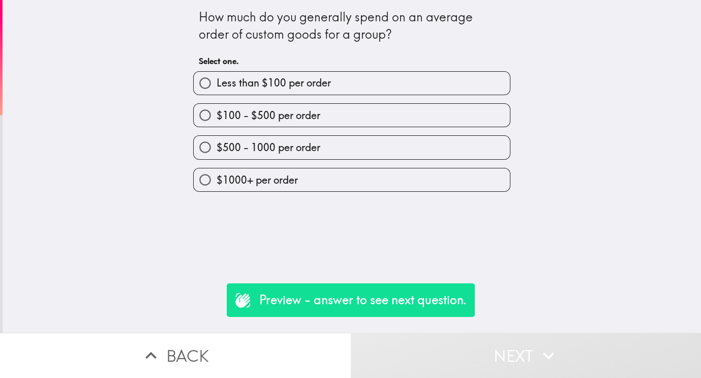
click at [297, 124] on label "$100 - $500 per order" at bounding box center [352, 115] width 316 height 23
click at [217, 124] on input "$100 - $500 per order" at bounding box center [205, 115] width 23 height 23
radio input "true"
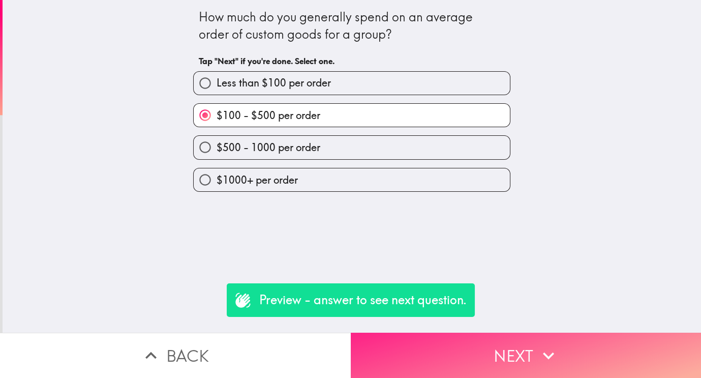
click at [426, 349] on button "Next" at bounding box center [526, 355] width 351 height 45
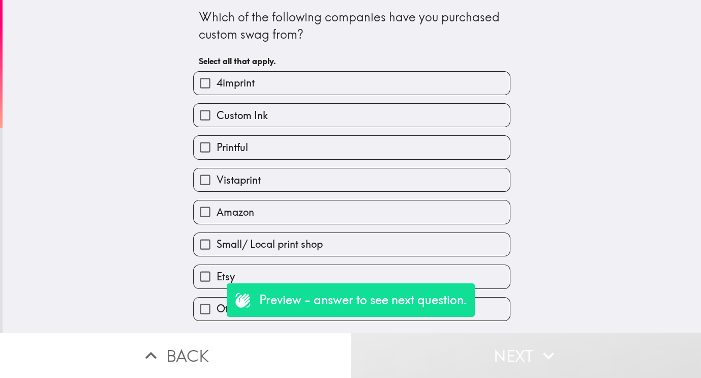
click at [292, 114] on label "Custom Ink" at bounding box center [352, 115] width 316 height 23
click at [217, 114] on input "Custom Ink" at bounding box center [205, 115] width 23 height 23
checkbox input "true"
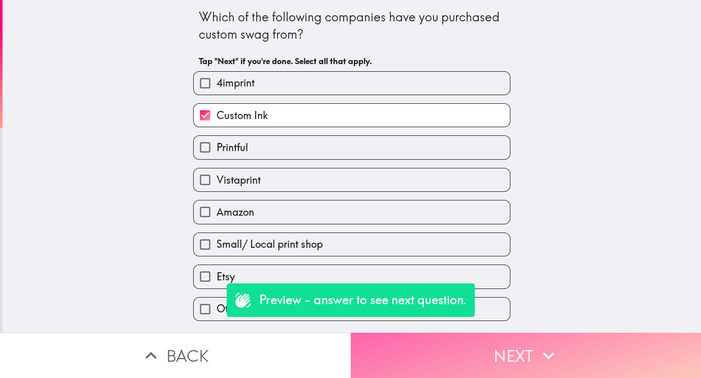
click at [425, 359] on button "Next" at bounding box center [526, 355] width 351 height 45
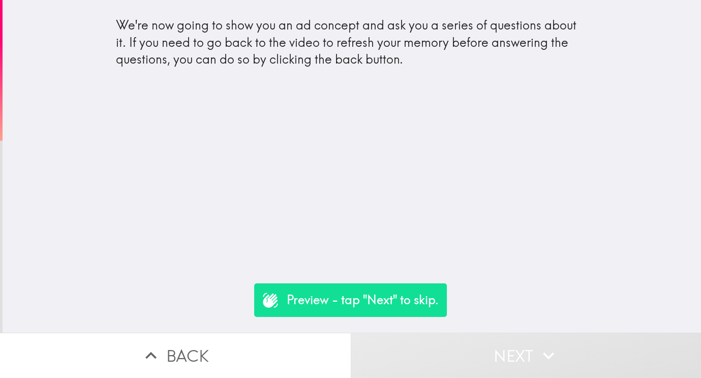
click at [407, 350] on button "Next" at bounding box center [526, 355] width 351 height 45
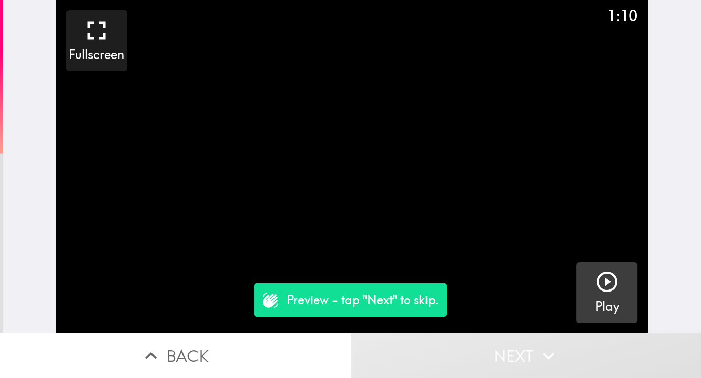
click at [602, 287] on icon "button" at bounding box center [607, 282] width 24 height 24
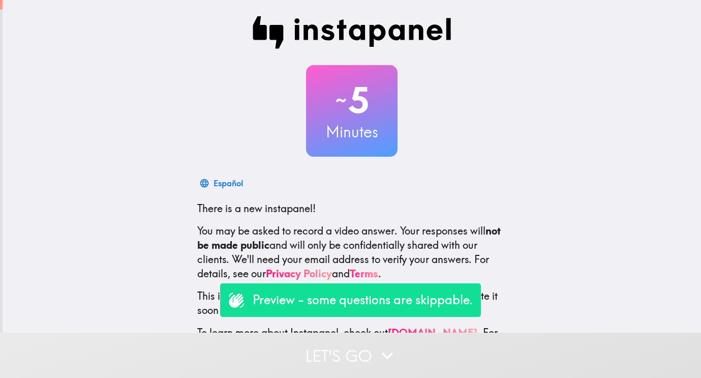
scroll to position [37, 0]
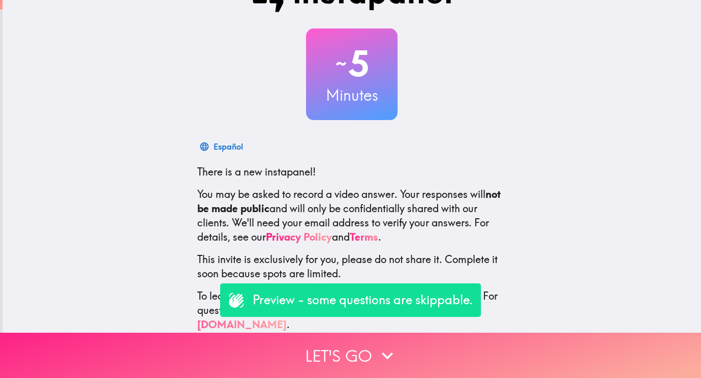
click at [364, 375] on button "Let's go" at bounding box center [350, 355] width 701 height 45
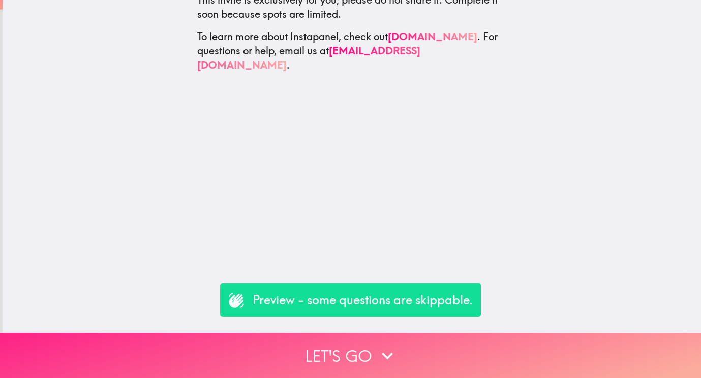
scroll to position [0, 0]
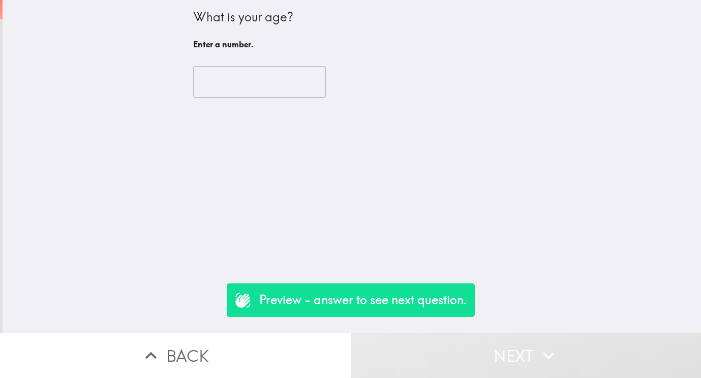
click at [251, 100] on div "​" at bounding box center [351, 82] width 317 height 56
click at [248, 85] on input "number" at bounding box center [259, 82] width 133 height 32
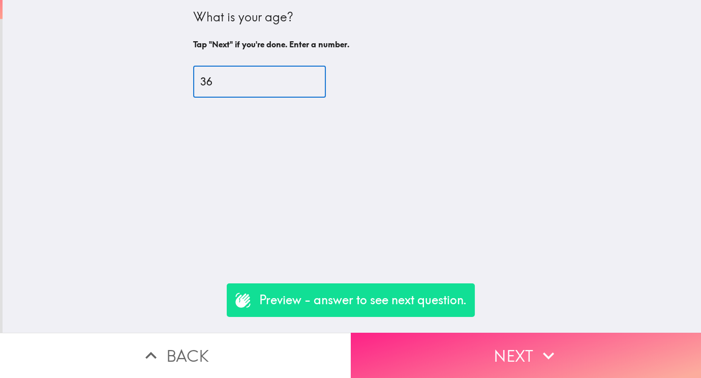
type input "36"
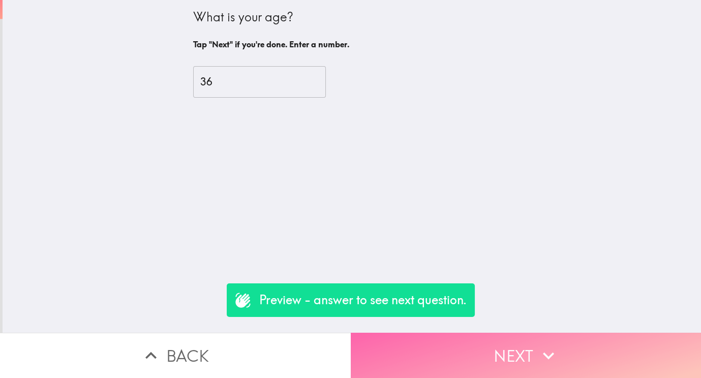
click at [466, 365] on button "Next" at bounding box center [526, 355] width 351 height 45
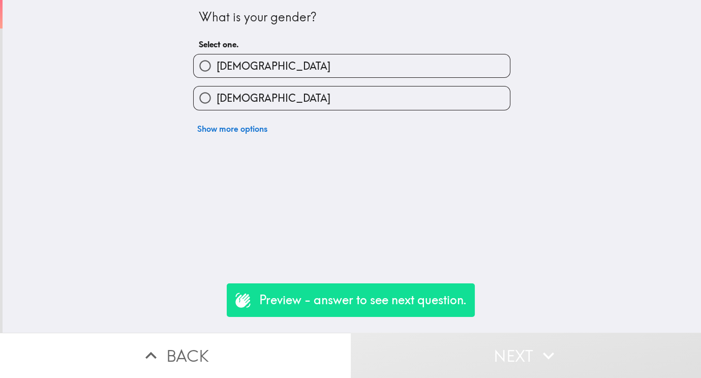
click at [232, 93] on span "[DEMOGRAPHIC_DATA]" at bounding box center [274, 98] width 114 height 14
click at [217, 93] on input "[DEMOGRAPHIC_DATA]" at bounding box center [205, 97] width 23 height 23
radio input "true"
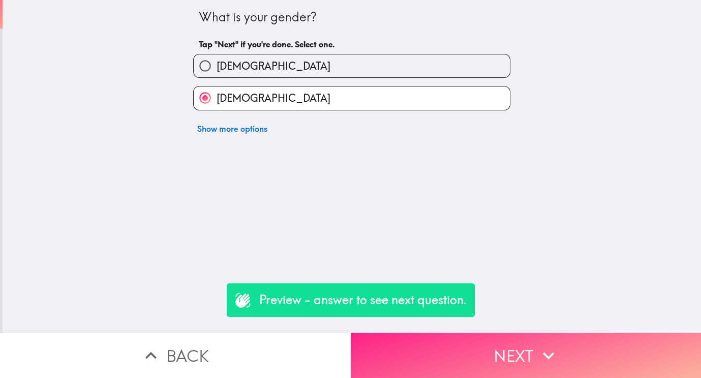
click at [416, 364] on button "Next" at bounding box center [526, 355] width 351 height 45
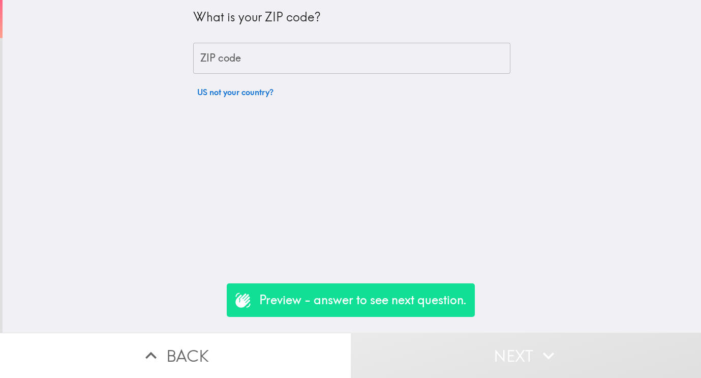
click at [244, 55] on input "ZIP code" at bounding box center [351, 59] width 317 height 32
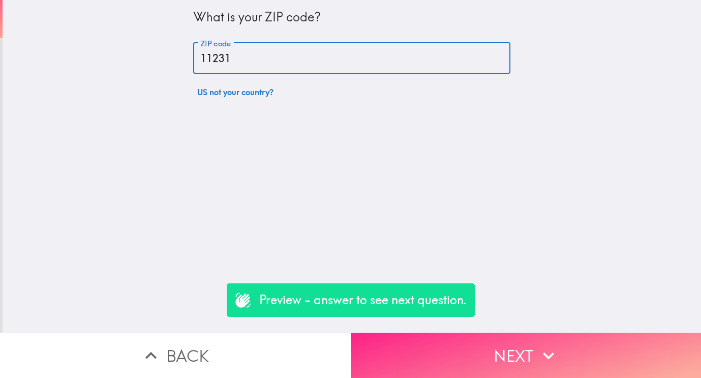
type input "11231"
click at [498, 338] on button "Next" at bounding box center [526, 355] width 351 height 45
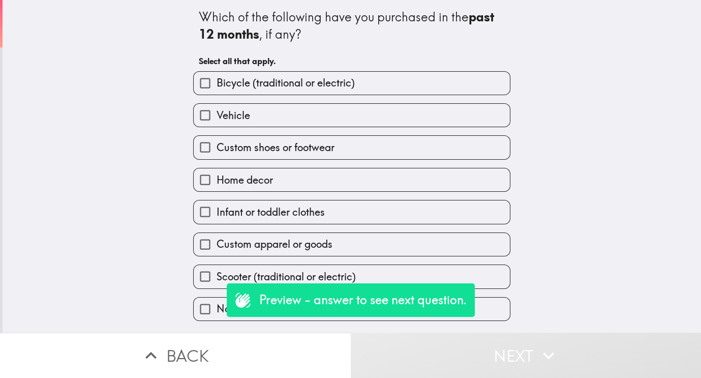
click at [244, 149] on span "Custom shoes or footwear" at bounding box center [276, 147] width 118 height 14
click at [217, 149] on input "Custom shoes or footwear" at bounding box center [205, 147] width 23 height 23
checkbox input "true"
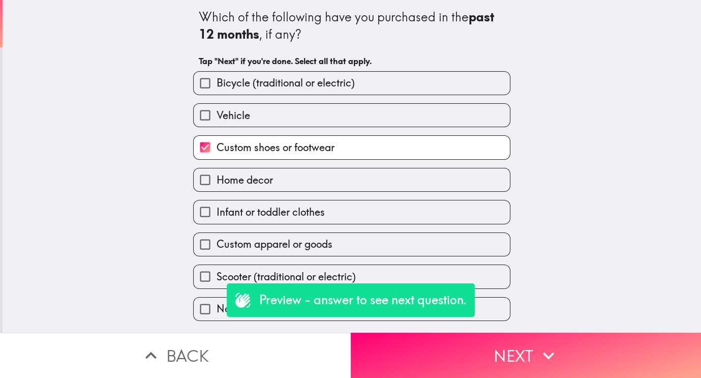
click at [384, 246] on label "Custom apparel or goods" at bounding box center [352, 244] width 316 height 23
click at [217, 246] on input "Custom apparel or goods" at bounding box center [205, 244] width 23 height 23
checkbox input "true"
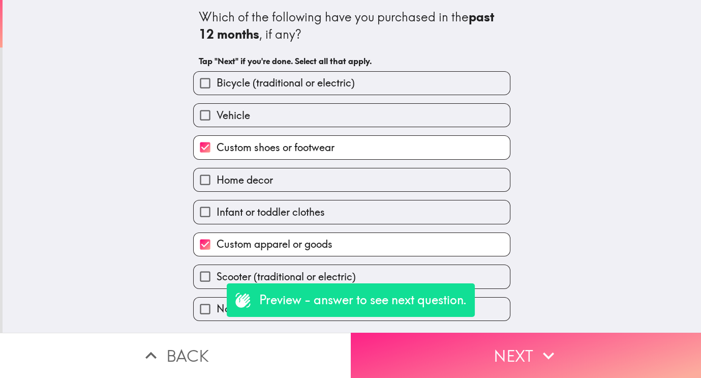
click at [472, 358] on button "Next" at bounding box center [526, 355] width 351 height 45
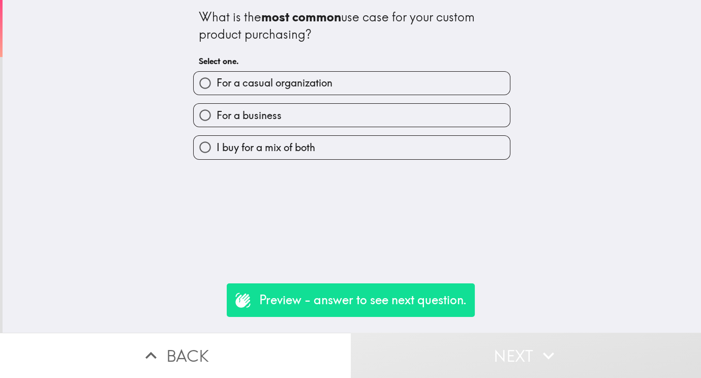
click at [333, 112] on label "For a business" at bounding box center [352, 115] width 316 height 23
click at [217, 112] on input "For a business" at bounding box center [205, 115] width 23 height 23
radio input "true"
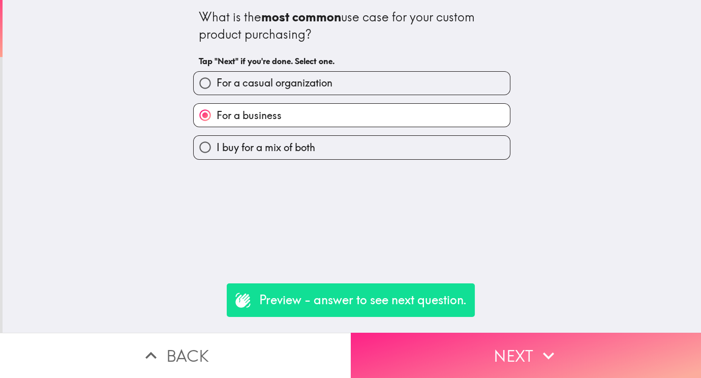
click at [407, 346] on button "Next" at bounding box center [526, 355] width 351 height 45
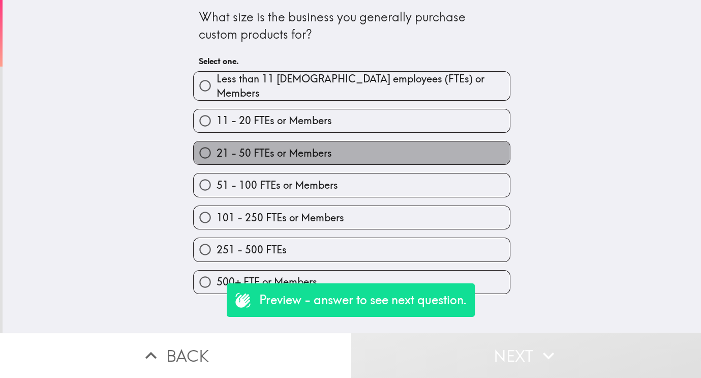
click at [311, 150] on span "21 - 50 FTEs or Members" at bounding box center [274, 153] width 115 height 14
click at [217, 150] on input "21 - 50 FTEs or Members" at bounding box center [205, 152] width 23 height 23
radio input "true"
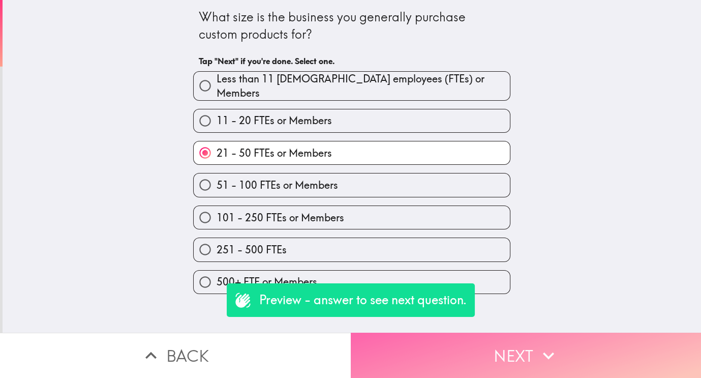
click at [395, 358] on button "Next" at bounding box center [526, 355] width 351 height 45
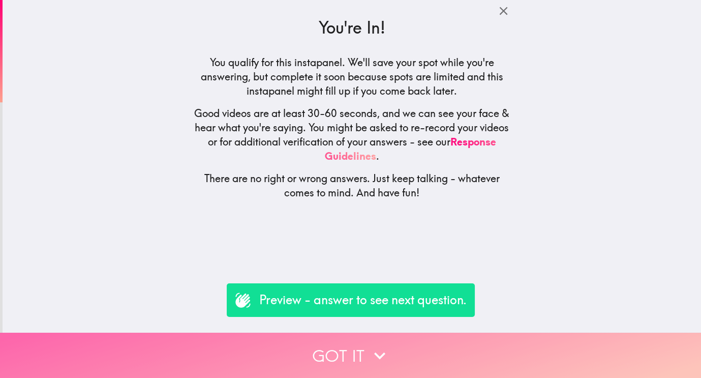
click at [365, 356] on button "Got it" at bounding box center [350, 355] width 701 height 45
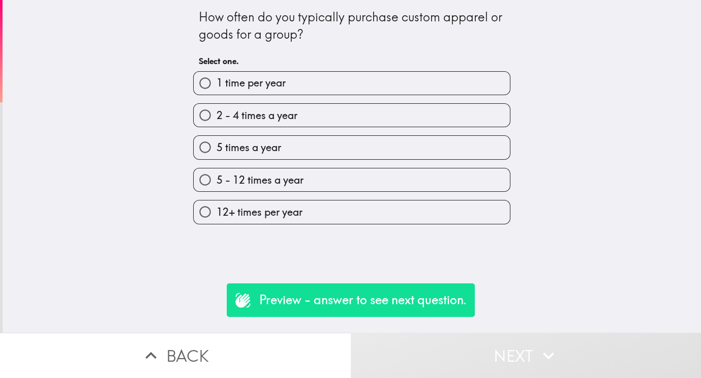
click at [258, 117] on span "2 - 4 times a year" at bounding box center [257, 115] width 81 height 14
click at [217, 117] on input "2 - 4 times a year" at bounding box center [205, 115] width 23 height 23
radio input "true"
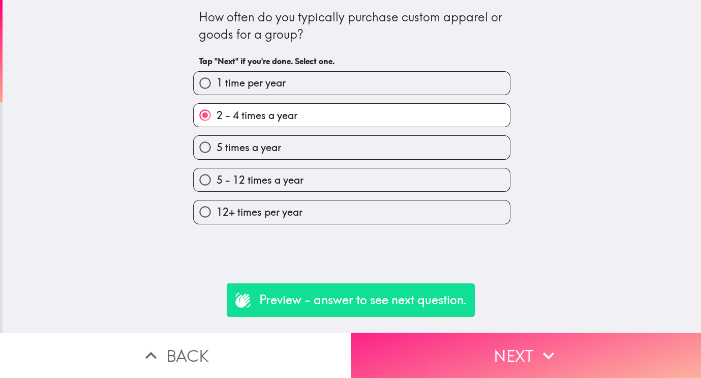
click at [395, 363] on button "Next" at bounding box center [526, 355] width 351 height 45
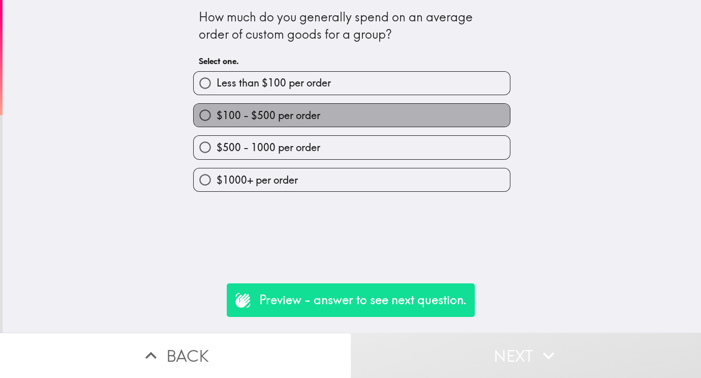
click at [289, 113] on span "$100 - $500 per order" at bounding box center [269, 115] width 104 height 14
click at [217, 113] on input "$100 - $500 per order" at bounding box center [205, 115] width 23 height 23
radio input "true"
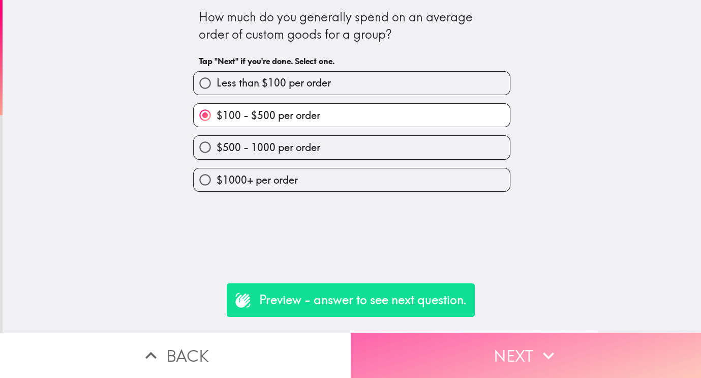
click at [408, 347] on button "Next" at bounding box center [526, 355] width 351 height 45
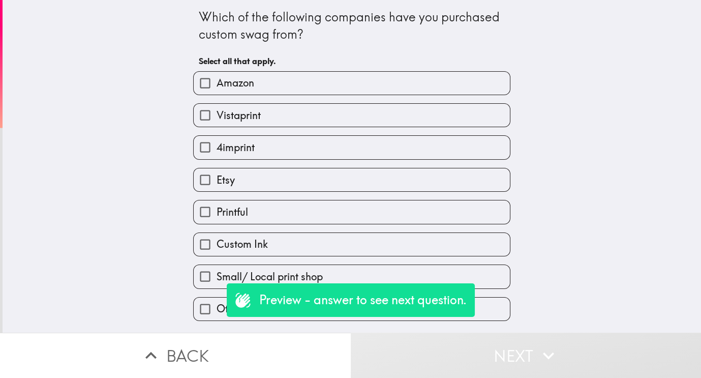
click at [270, 240] on label "Custom Ink" at bounding box center [352, 244] width 316 height 23
click at [217, 240] on input "Custom Ink" at bounding box center [205, 244] width 23 height 23
checkbox input "true"
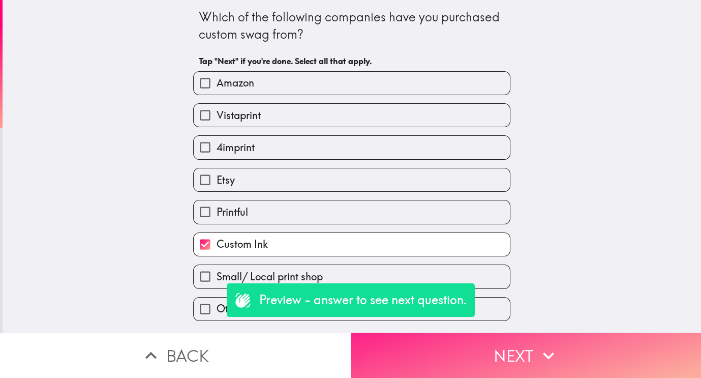
click at [430, 371] on button "Next" at bounding box center [526, 355] width 351 height 45
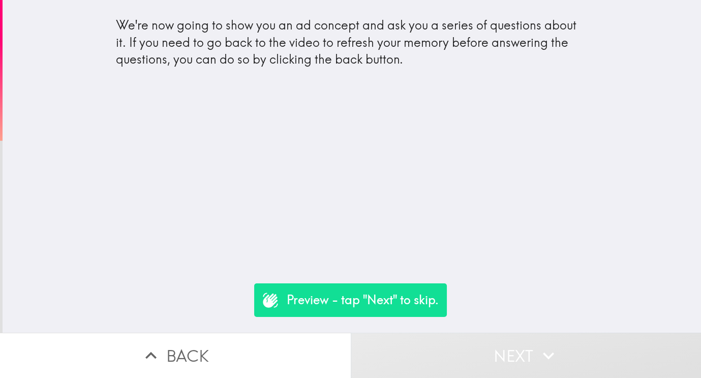
click at [426, 353] on button "Next" at bounding box center [526, 355] width 351 height 45
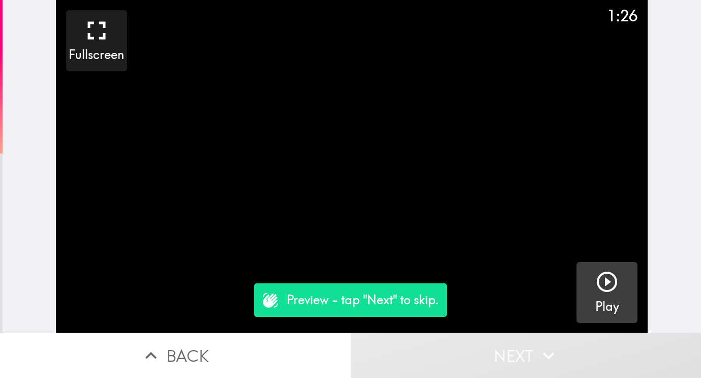
click at [603, 293] on icon "button" at bounding box center [607, 282] width 24 height 24
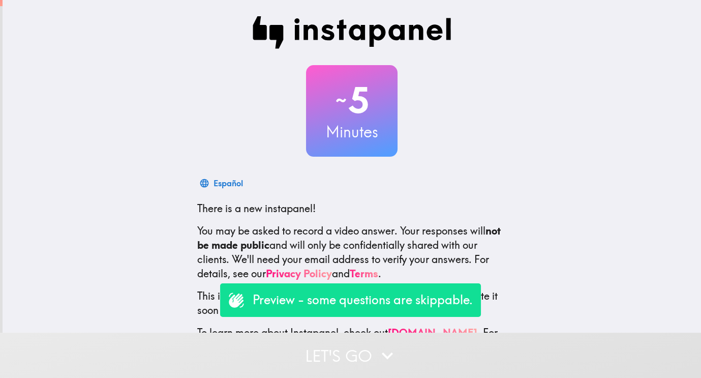
scroll to position [37, 0]
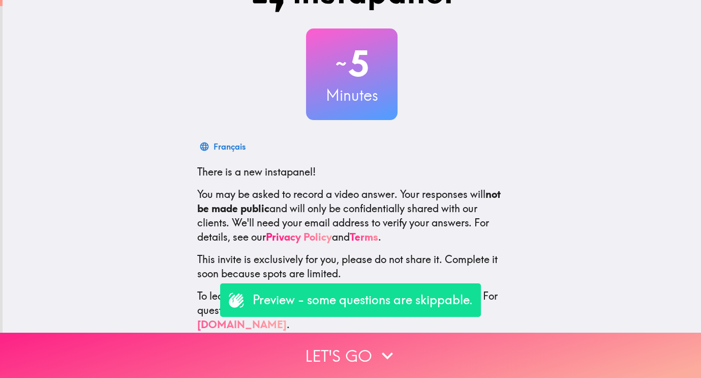
click at [371, 350] on button "Let's go" at bounding box center [350, 355] width 701 height 45
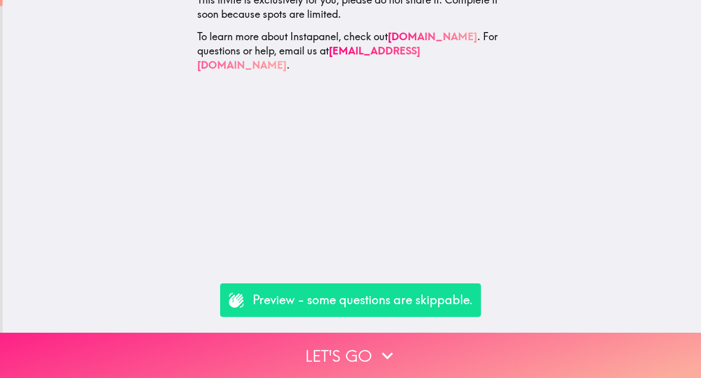
scroll to position [0, 0]
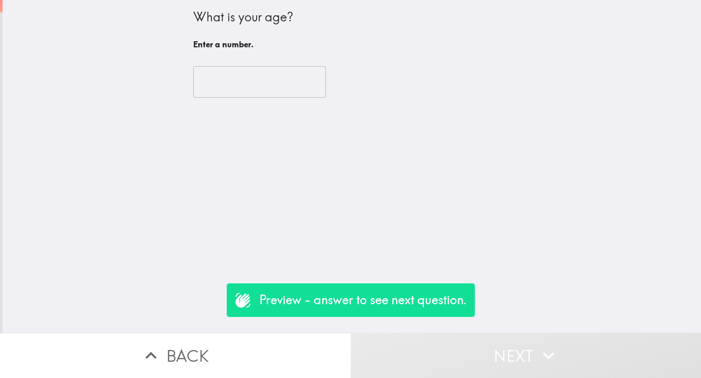
click at [274, 80] on input "number" at bounding box center [259, 82] width 133 height 32
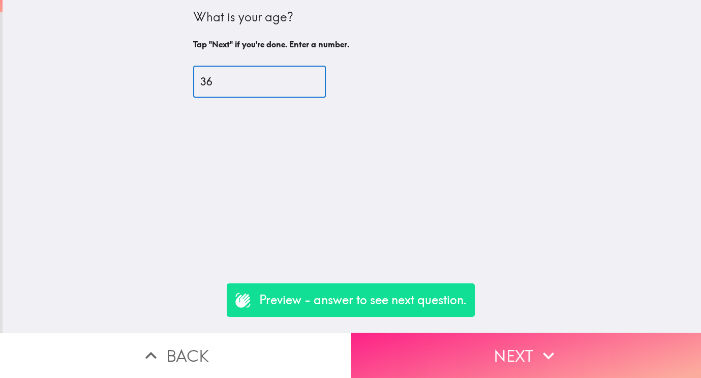
type input "36"
click at [501, 362] on button "Next" at bounding box center [526, 355] width 351 height 45
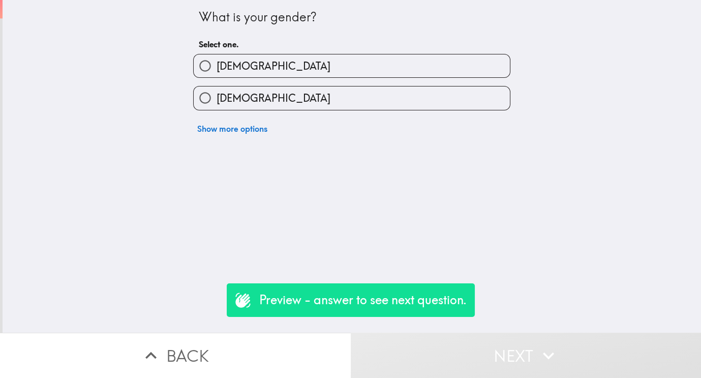
click at [295, 106] on label "[DEMOGRAPHIC_DATA]" at bounding box center [352, 97] width 316 height 23
click at [217, 106] on input "[DEMOGRAPHIC_DATA]" at bounding box center [205, 97] width 23 height 23
radio input "true"
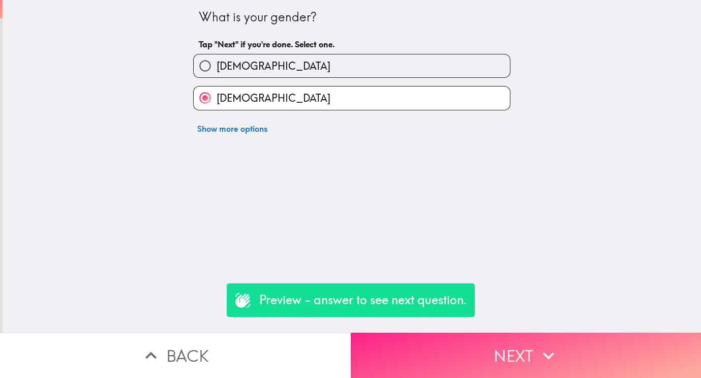
click at [464, 358] on button "Next" at bounding box center [526, 355] width 351 height 45
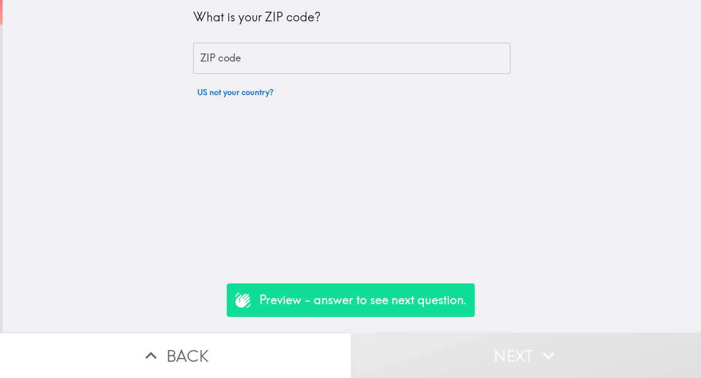
click at [232, 53] on input "ZIP code" at bounding box center [351, 59] width 317 height 32
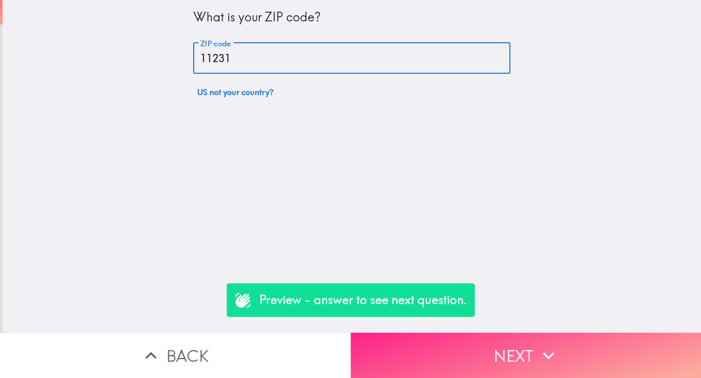
type input "11231"
click at [620, 362] on button "Next" at bounding box center [526, 355] width 351 height 45
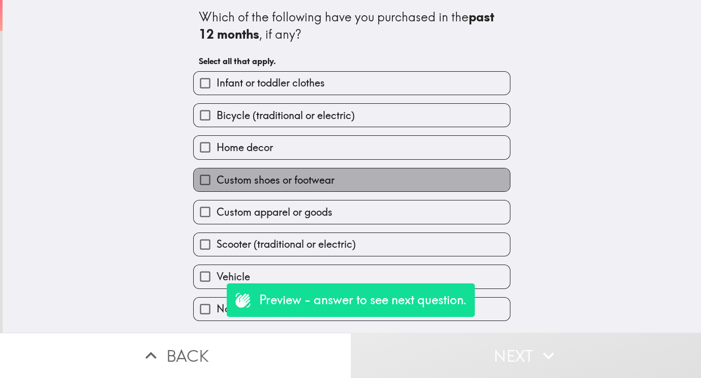
click at [334, 176] on span "Custom shoes or footwear" at bounding box center [276, 180] width 118 height 14
click at [217, 176] on input "Custom shoes or footwear" at bounding box center [205, 179] width 23 height 23
checkbox input "true"
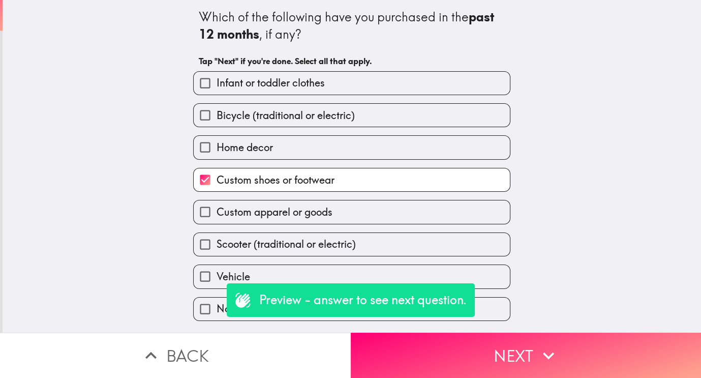
click at [354, 228] on div "Scooter (traditional or electric)" at bounding box center [347, 240] width 325 height 32
click at [339, 207] on label "Custom apparel or goods" at bounding box center [352, 211] width 316 height 23
click at [217, 207] on input "Custom apparel or goods" at bounding box center [205, 211] width 23 height 23
checkbox input "true"
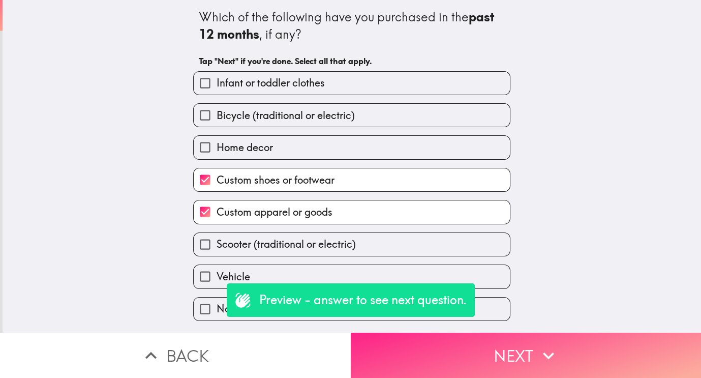
click at [494, 371] on button "Next" at bounding box center [526, 355] width 351 height 45
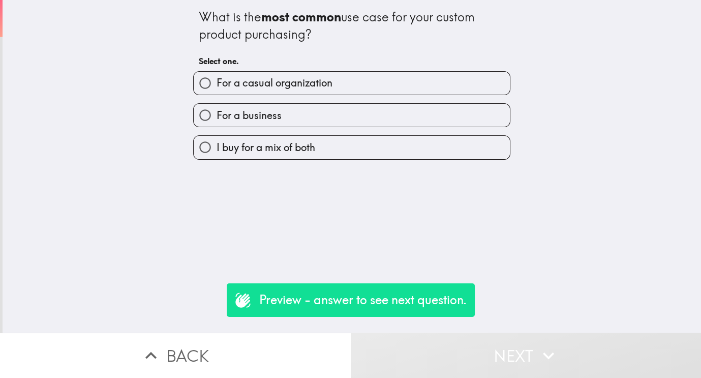
click at [289, 118] on label "For a business" at bounding box center [352, 115] width 316 height 23
click at [217, 118] on input "For a business" at bounding box center [205, 115] width 23 height 23
radio input "true"
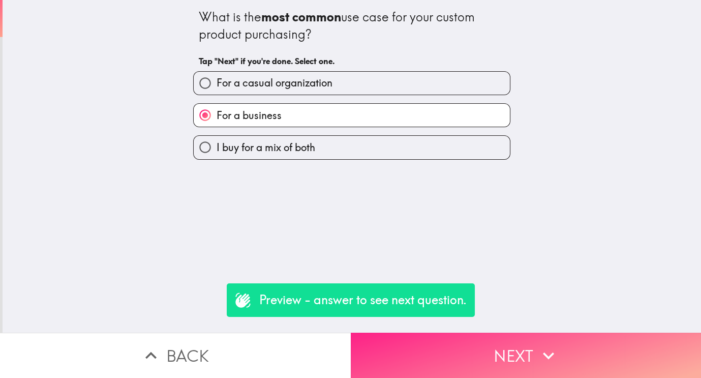
click at [502, 355] on button "Next" at bounding box center [526, 355] width 351 height 45
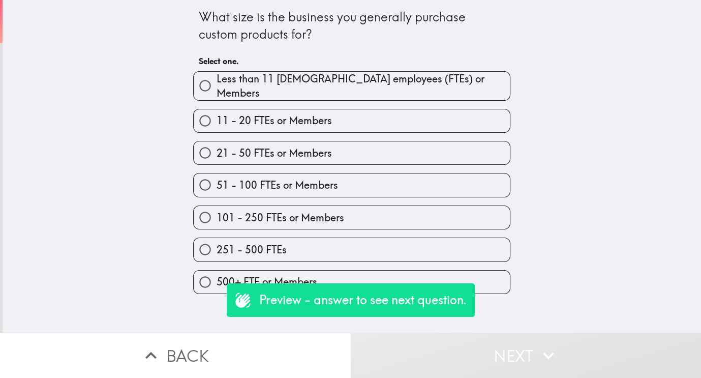
click at [288, 165] on div "51 - 100 FTEs or Members" at bounding box center [347, 181] width 325 height 32
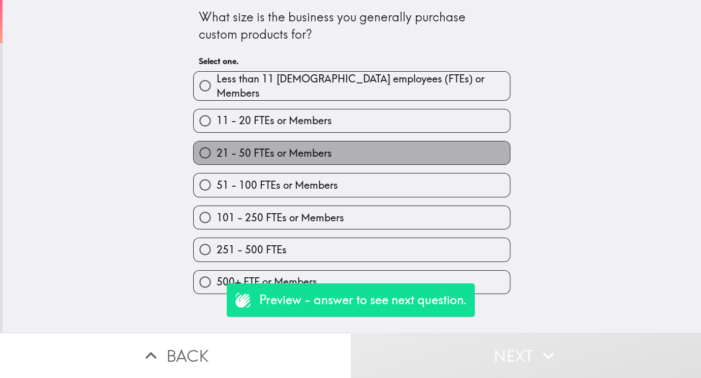
click at [285, 141] on label "21 - 50 FTEs or Members" at bounding box center [352, 152] width 316 height 23
click at [217, 141] on input "21 - 50 FTEs or Members" at bounding box center [205, 152] width 23 height 23
radio input "true"
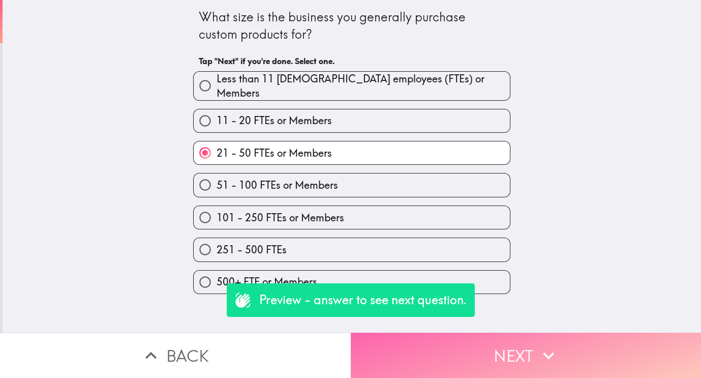
click at [518, 349] on button "Next" at bounding box center [526, 355] width 351 height 45
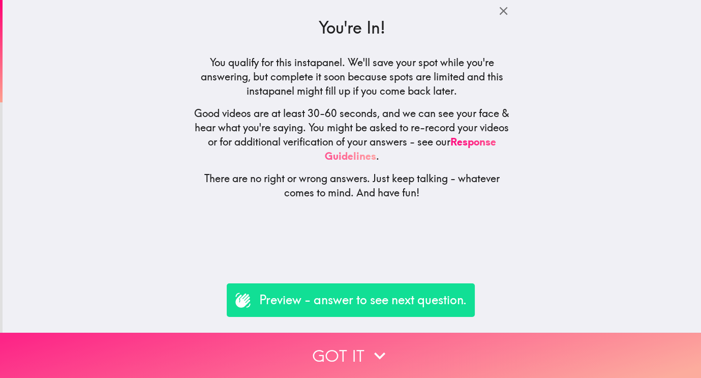
click at [478, 360] on button "Got it" at bounding box center [350, 355] width 701 height 45
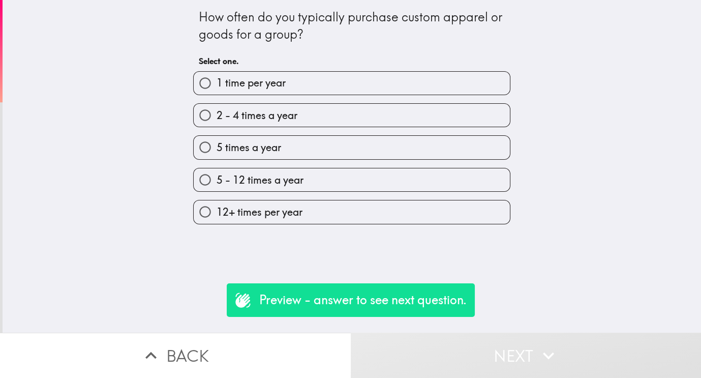
click at [323, 108] on label "2 - 4 times a year" at bounding box center [352, 115] width 316 height 23
click at [217, 108] on input "2 - 4 times a year" at bounding box center [205, 115] width 23 height 23
radio input "true"
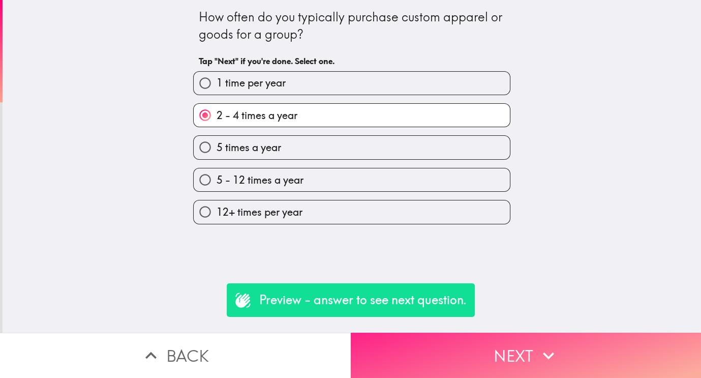
click at [485, 340] on button "Next" at bounding box center [526, 355] width 351 height 45
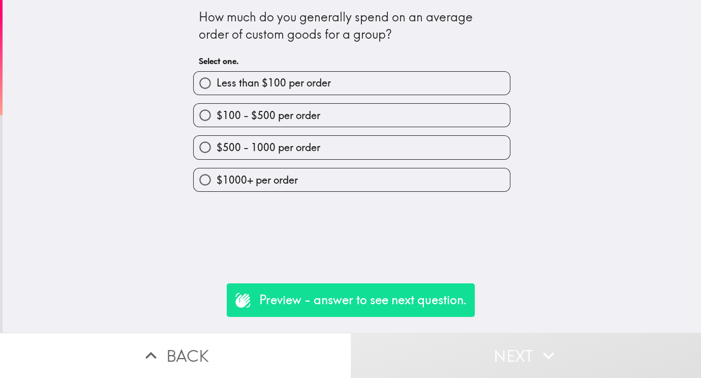
click at [322, 99] on div "$100 - $500 per order" at bounding box center [347, 111] width 325 height 32
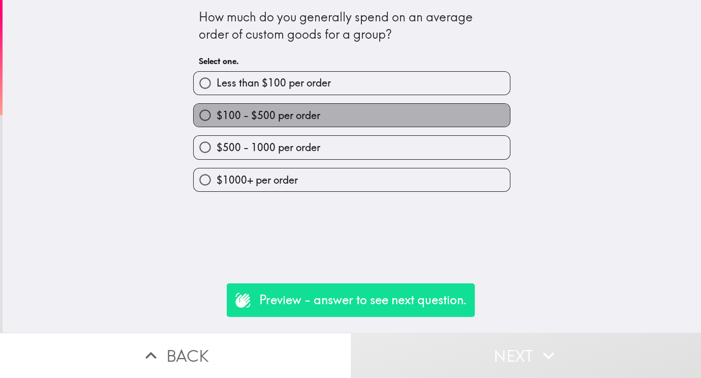
click at [317, 113] on span "$100 - $500 per order" at bounding box center [269, 115] width 104 height 14
click at [217, 113] on input "$100 - $500 per order" at bounding box center [205, 115] width 23 height 23
radio input "true"
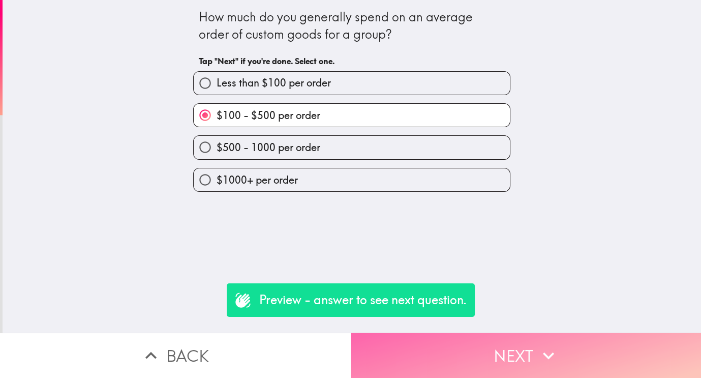
click at [491, 353] on button "Next" at bounding box center [526, 355] width 351 height 45
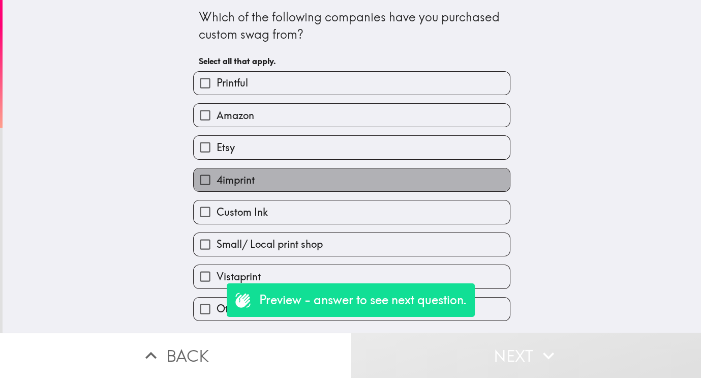
click at [262, 186] on label "4imprint" at bounding box center [352, 179] width 316 height 23
click at [217, 186] on input "4imprint" at bounding box center [205, 179] width 23 height 23
checkbox input "true"
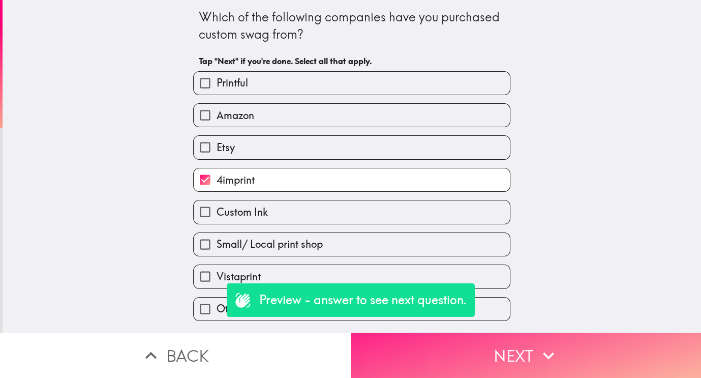
click at [512, 356] on button "Next" at bounding box center [526, 355] width 351 height 45
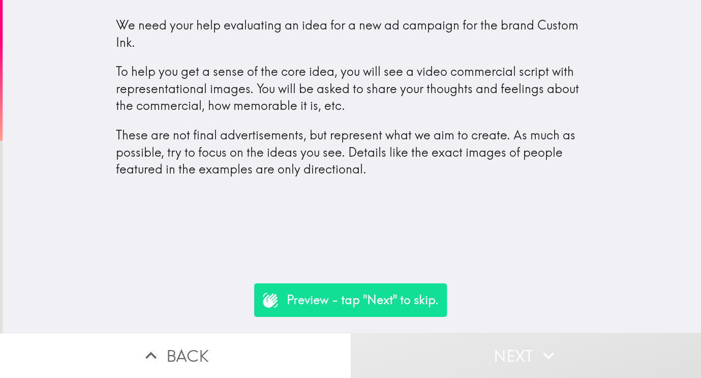
click at [543, 303] on div "We need your help evaluating an idea for a new ad campaign for the brand Custom…" at bounding box center [352, 166] width 699 height 333
click at [522, 360] on button "Next" at bounding box center [526, 355] width 351 height 45
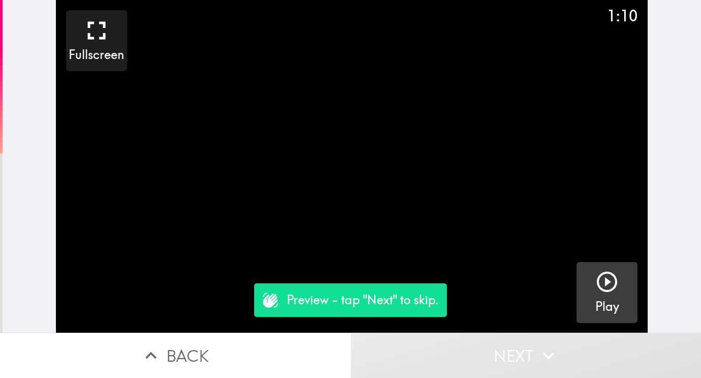
click at [585, 265] on button "Play" at bounding box center [607, 292] width 61 height 61
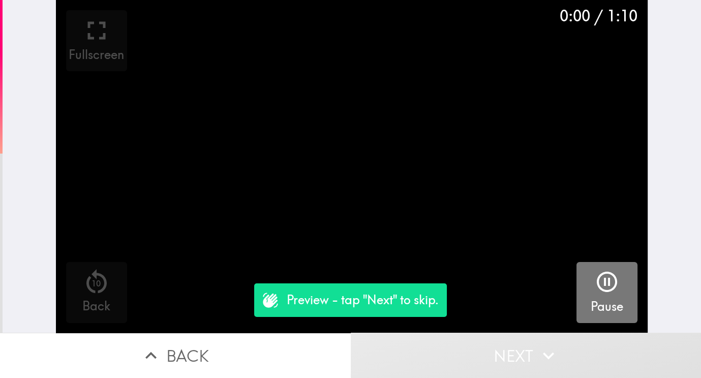
click at [592, 281] on div "Pause" at bounding box center [607, 293] width 33 height 46
